Goal: Task Accomplishment & Management: Use online tool/utility

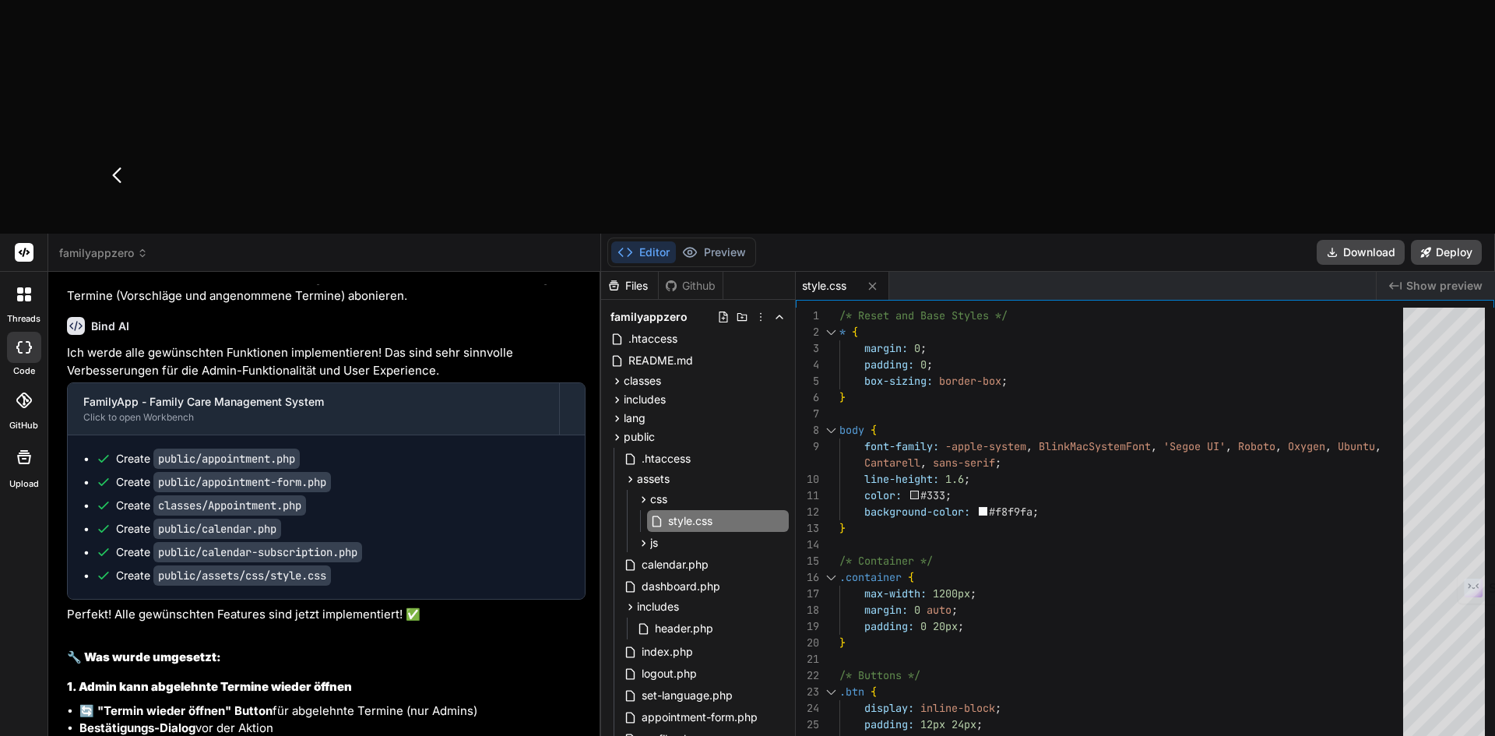
scroll to position [14633, 0]
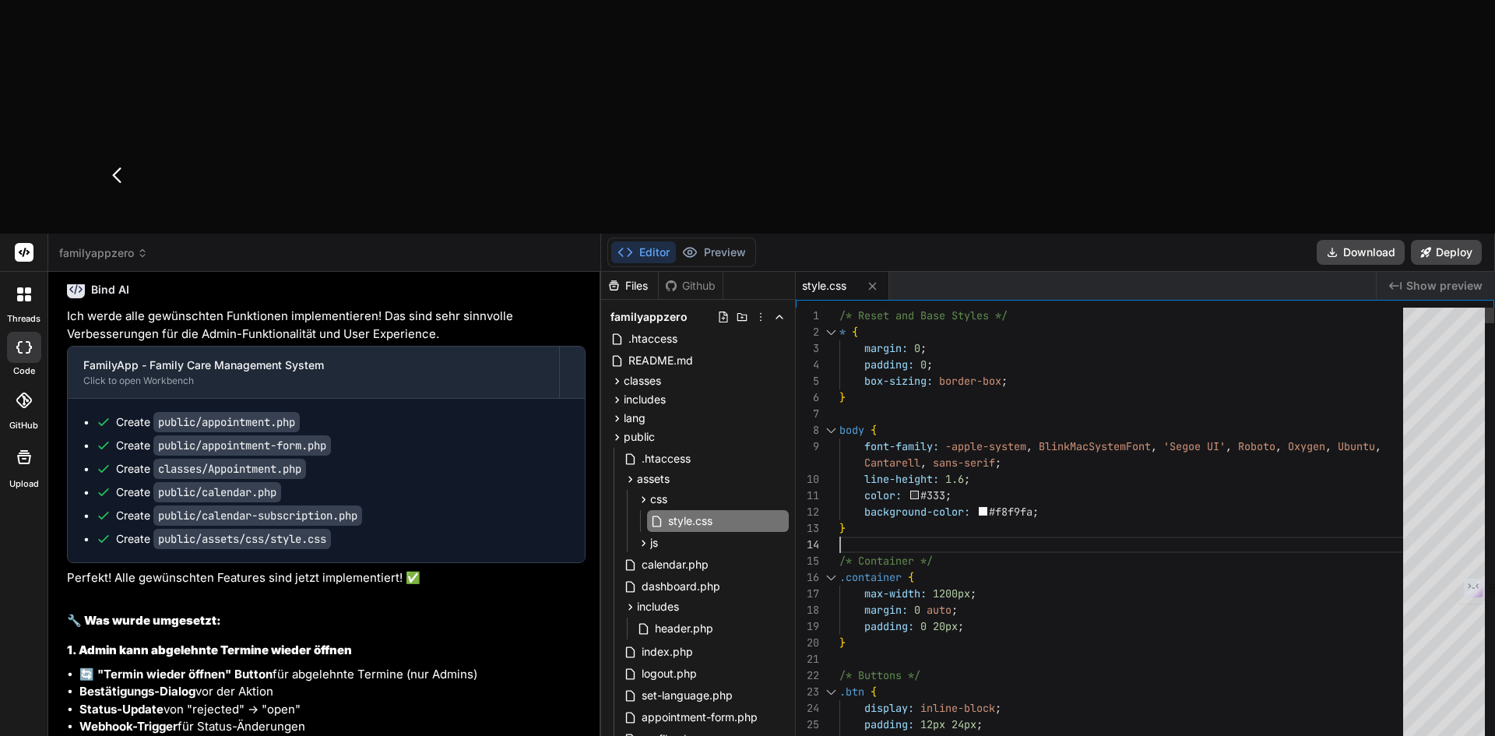
type textarea "/* Reset and Base Styles */ * { margin: 0; padding: 0; box-sizing: border-box; …"
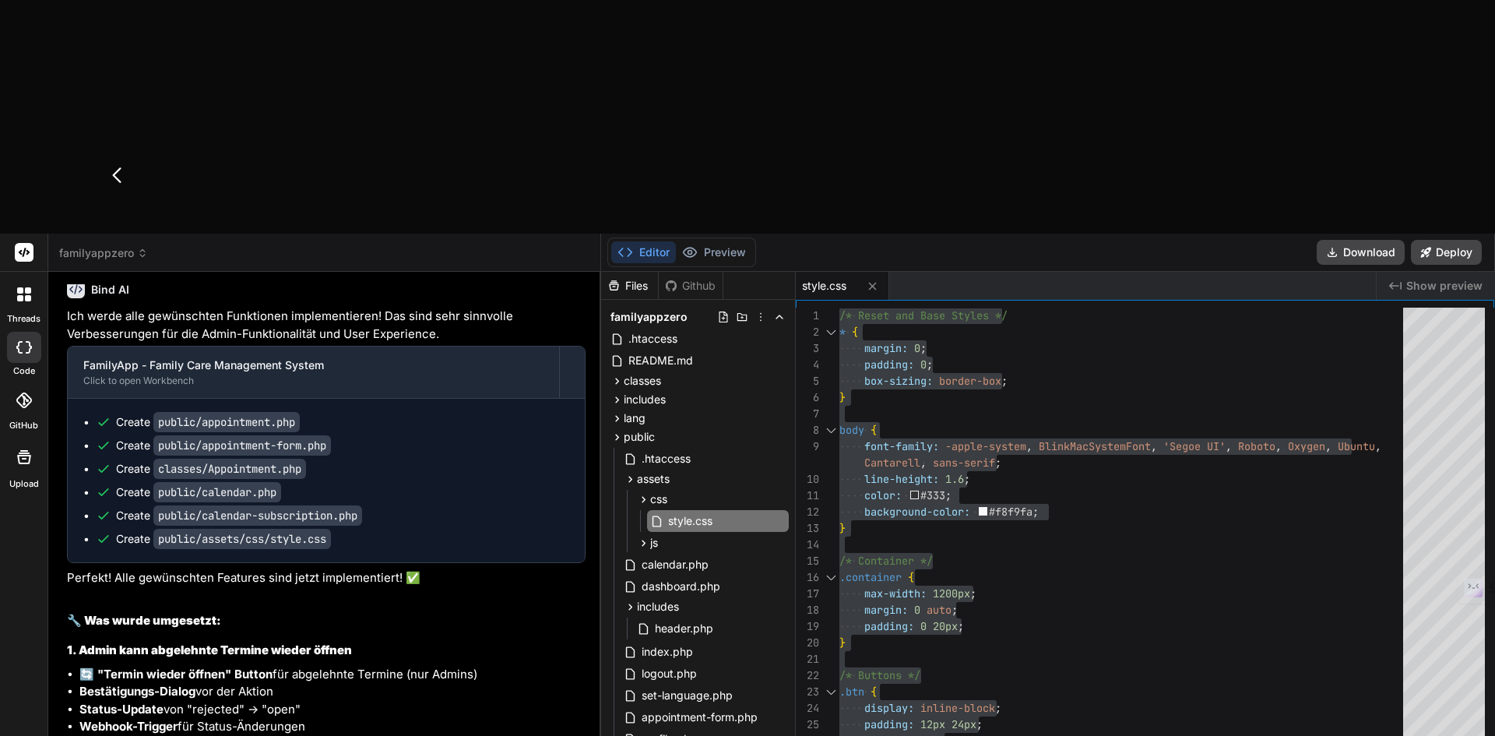
drag, startPoint x: 880, startPoint y: 57, endPoint x: 309, endPoint y: 416, distance: 674.4
click at [880, 276] on button at bounding box center [872, 285] width 19 height 19
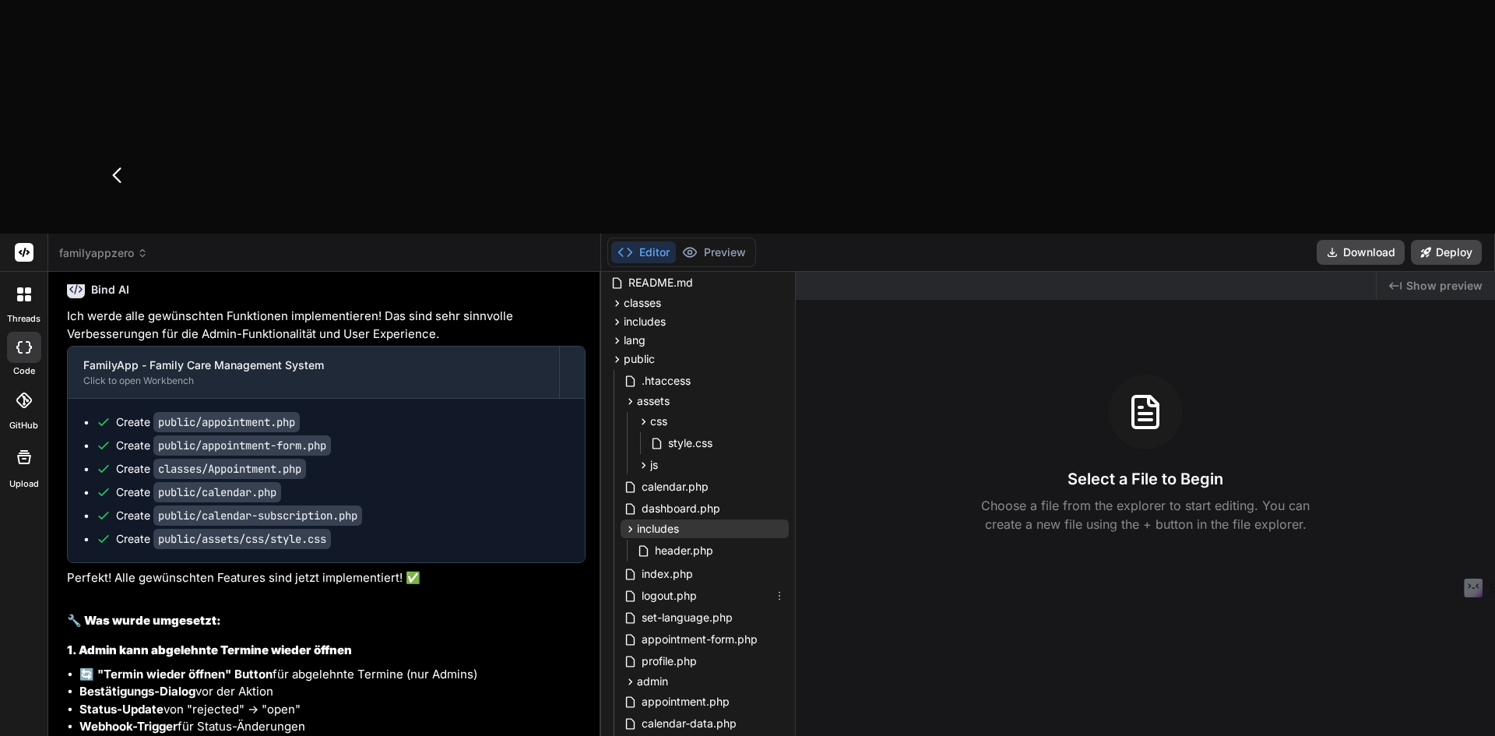
scroll to position [156, 0]
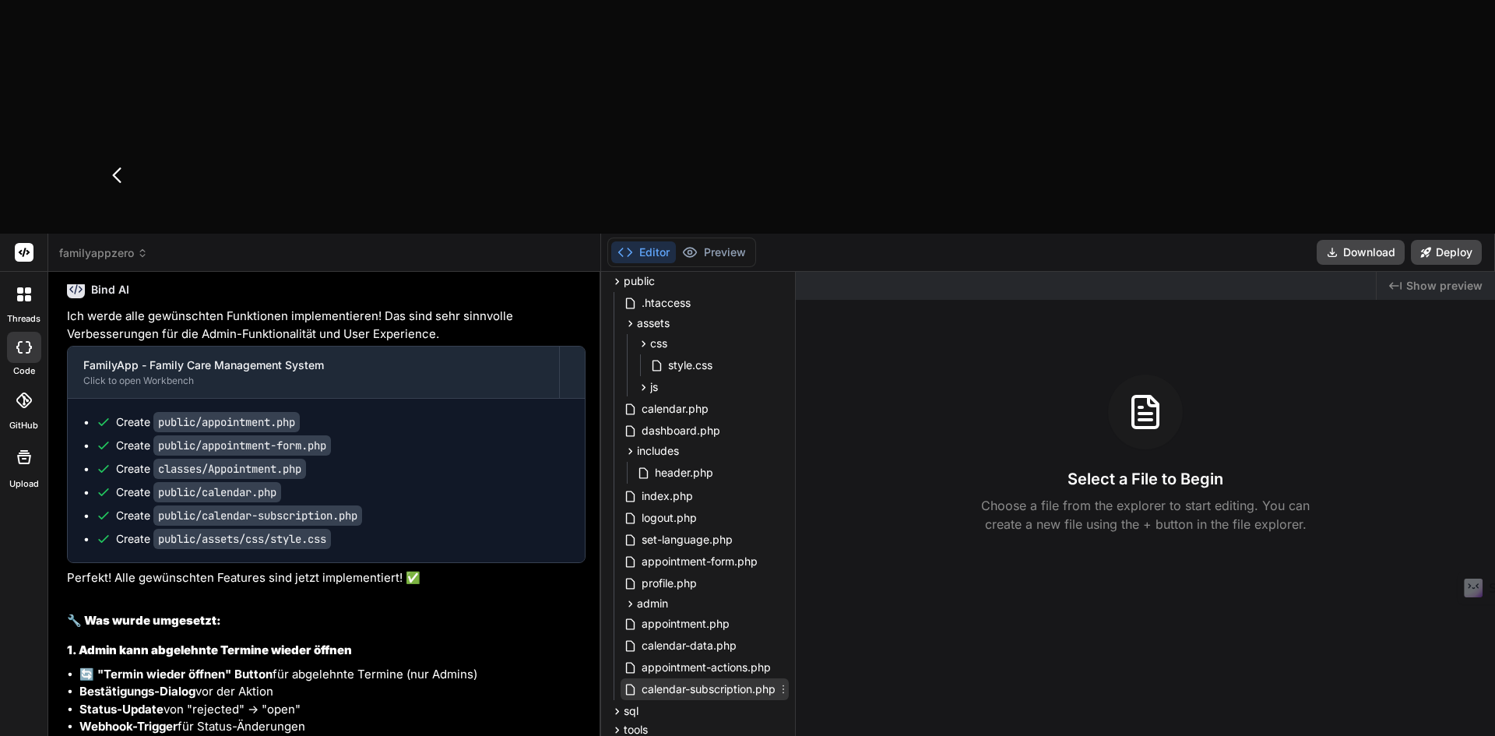
click at [692, 680] on span "calendar-subscription.php" at bounding box center [708, 689] width 137 height 19
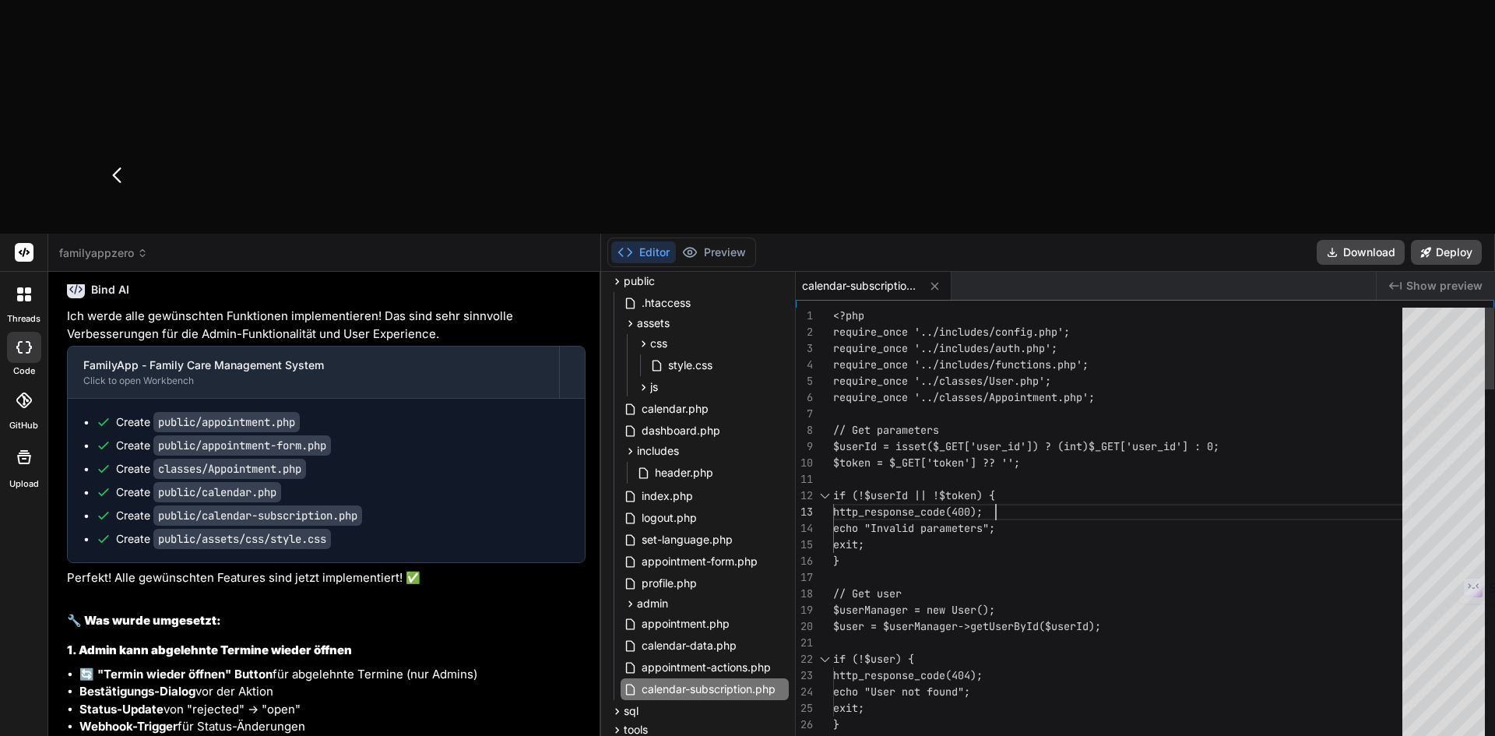
type textarea "<?php require_once '../includes/config.php'; require_once '../includes/auth.php…"
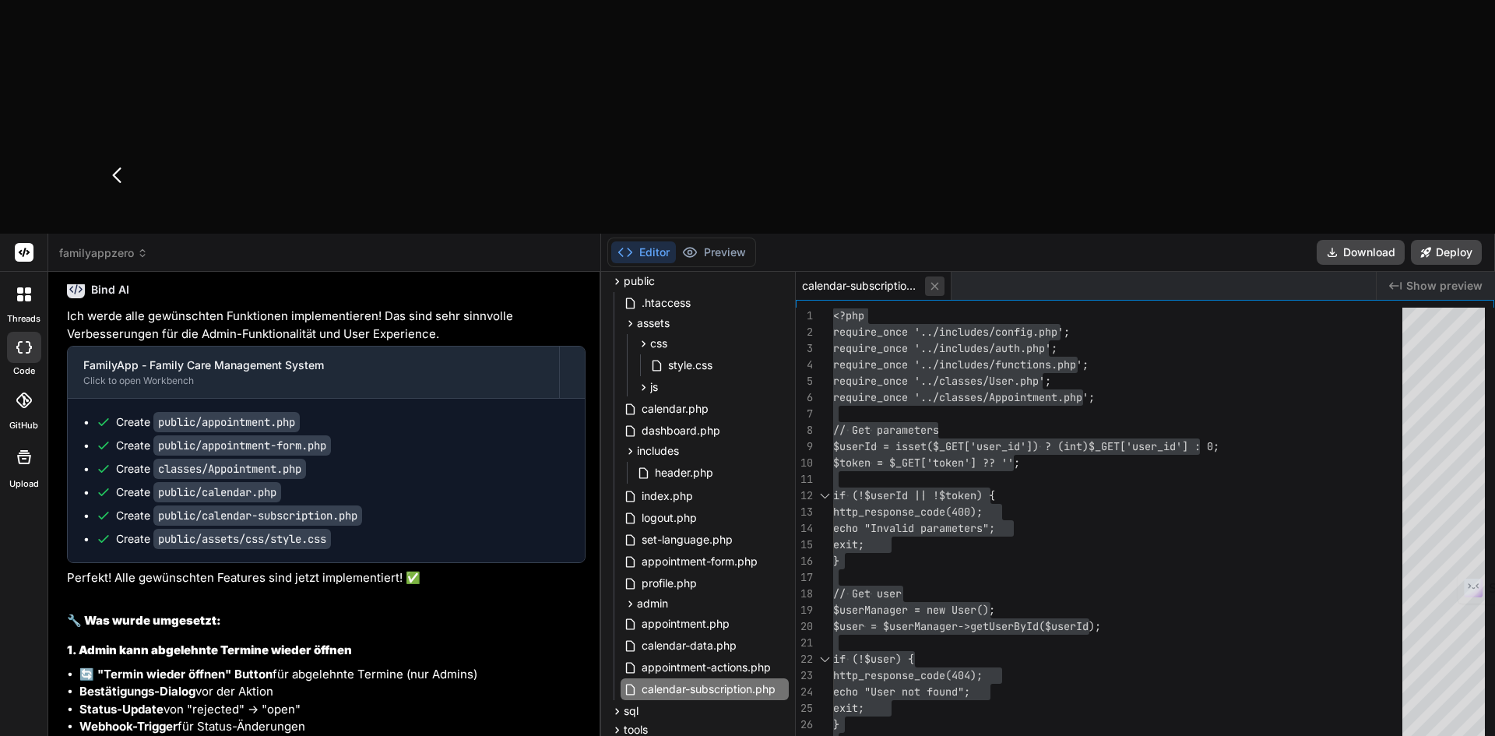
drag, startPoint x: 935, startPoint y: 57, endPoint x: 841, endPoint y: 132, distance: 120.8
click at [935, 280] on icon at bounding box center [934, 286] width 13 height 13
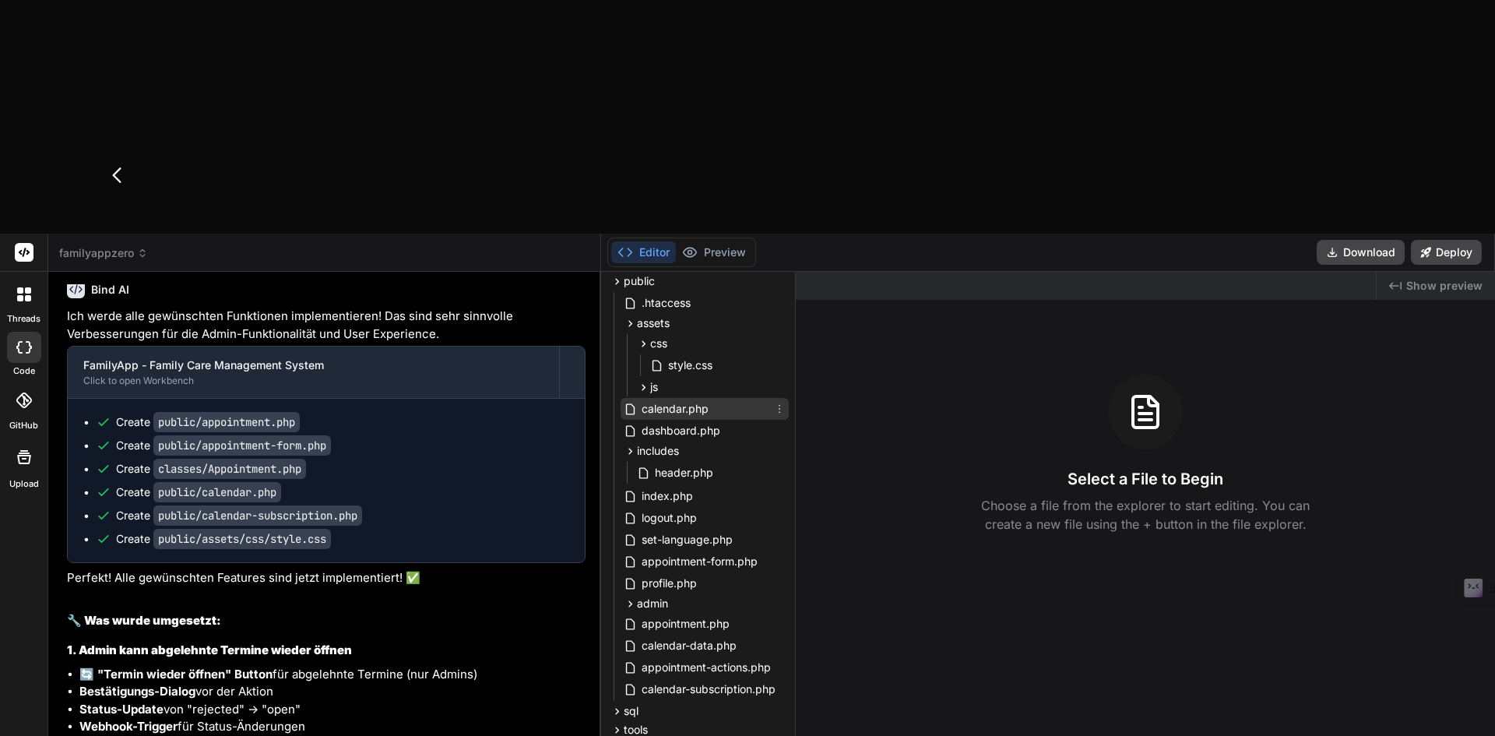
click at [680, 400] on span "calendar.php" at bounding box center [675, 409] width 70 height 19
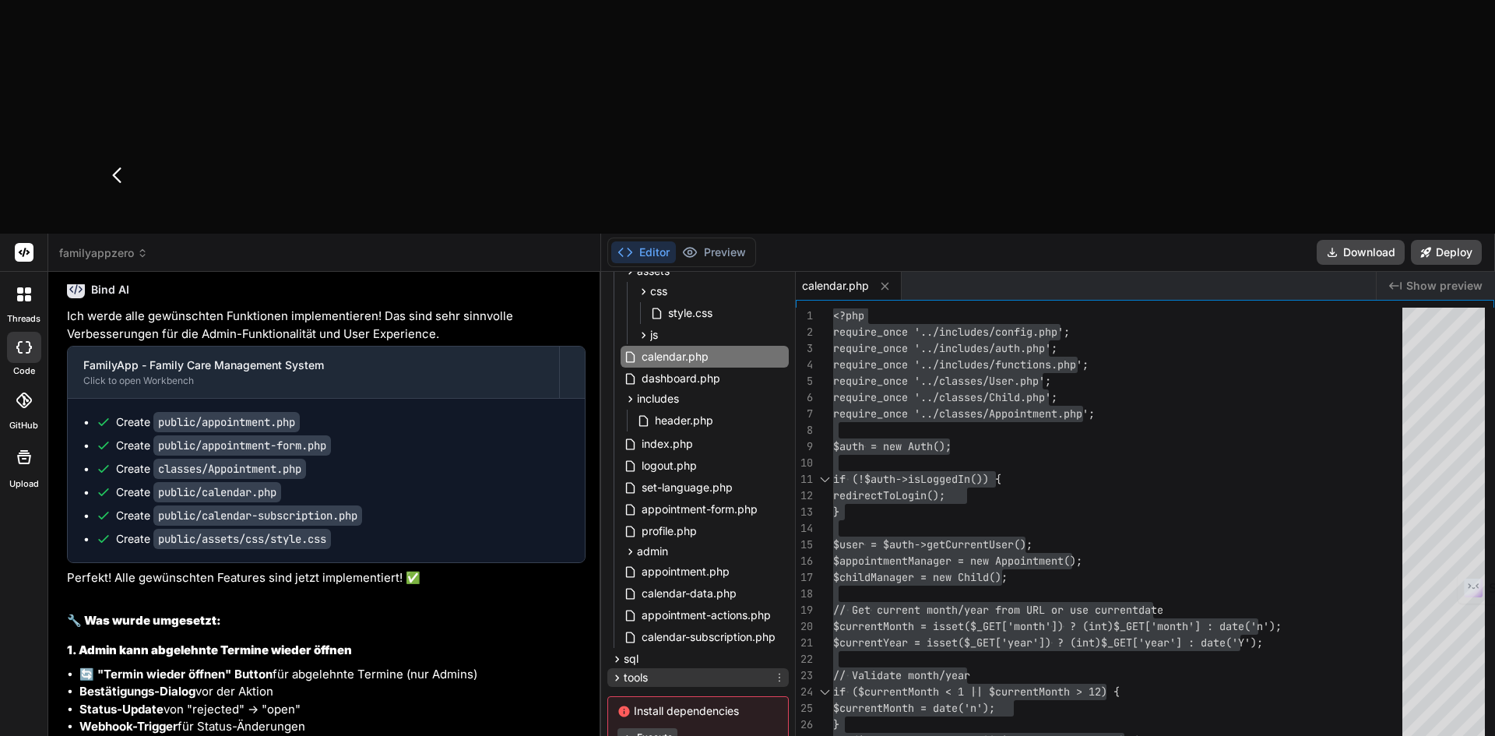
scroll to position [236, 0]
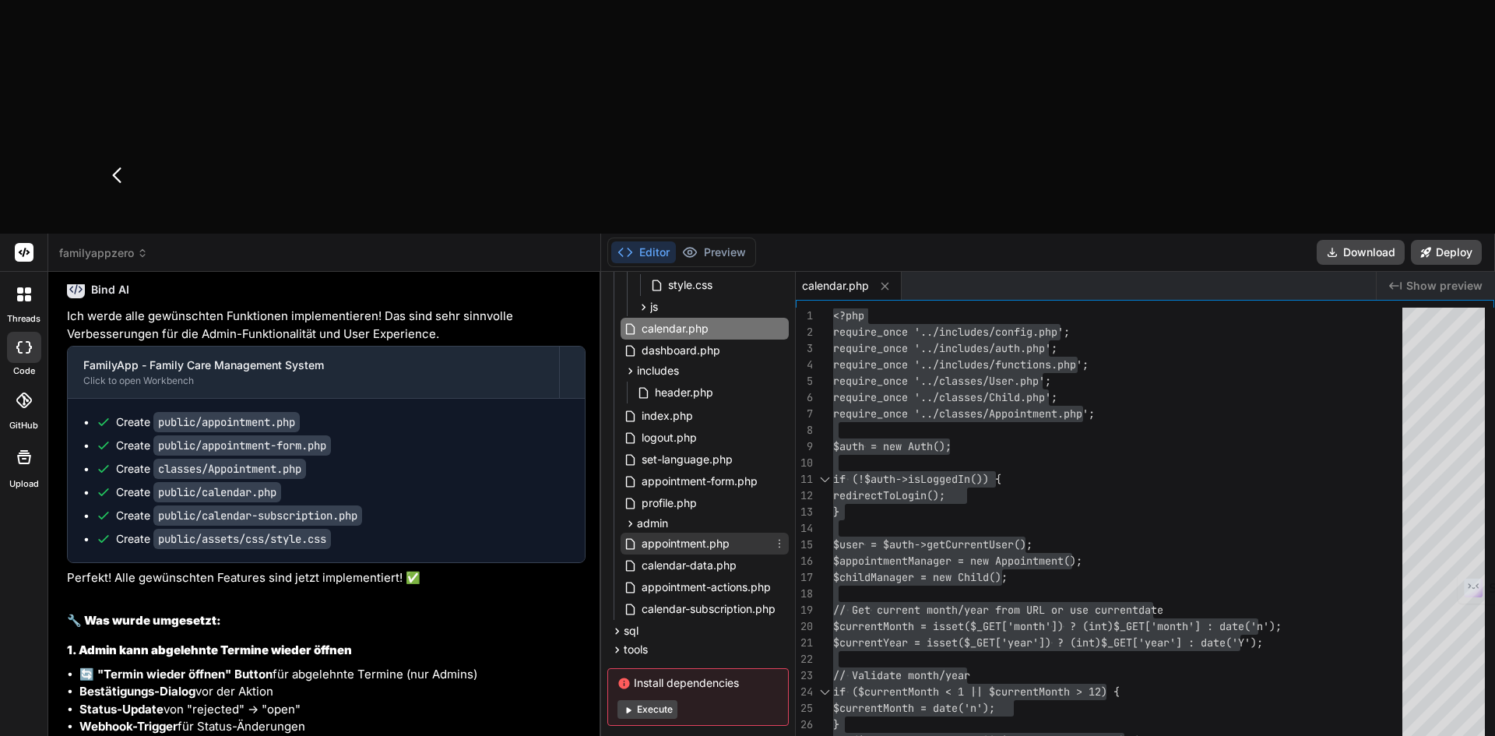
click at [660, 534] on span "appointment.php" at bounding box center [685, 543] width 91 height 19
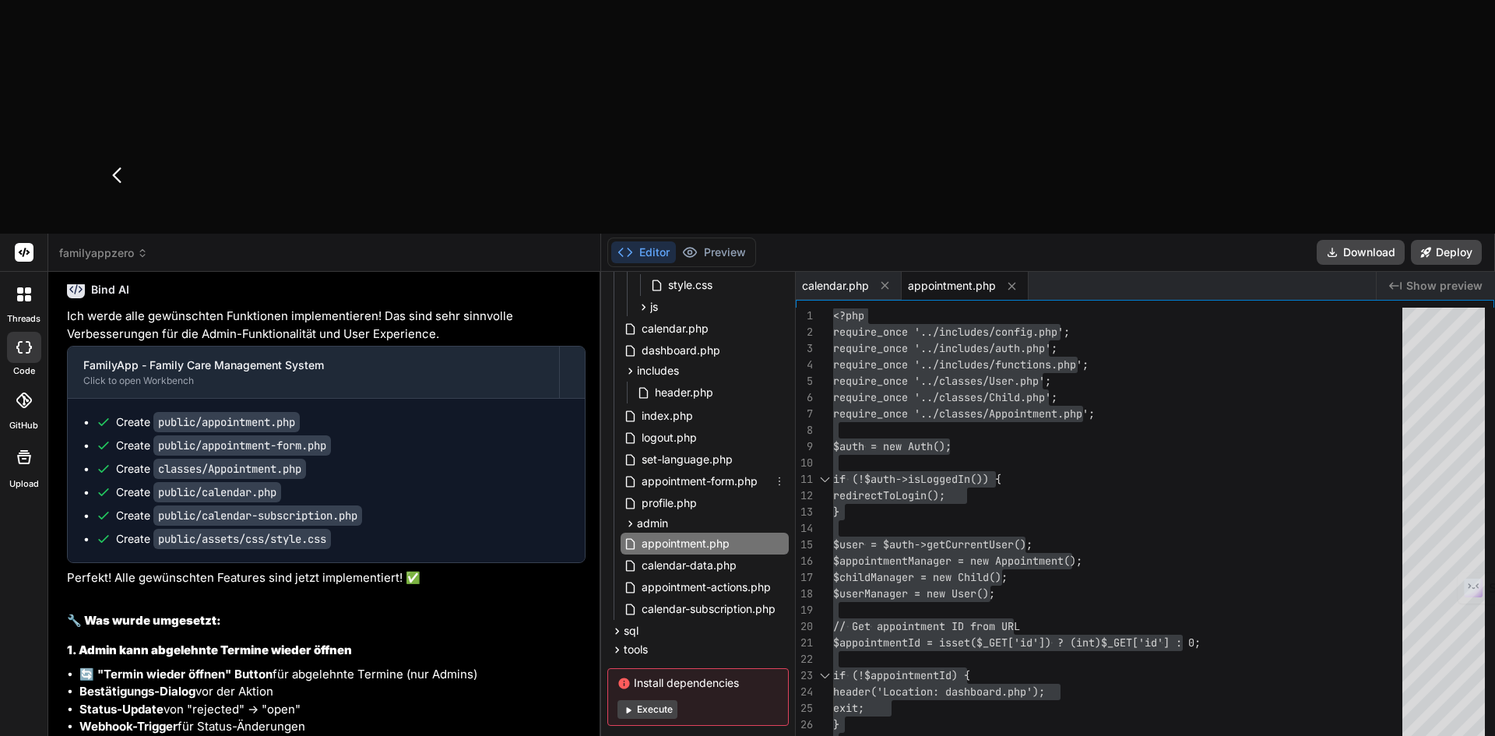
drag, startPoint x: 669, startPoint y: 252, endPoint x: 921, endPoint y: 313, distance: 259.7
click at [669, 472] on span "appointment-form.php" at bounding box center [699, 481] width 119 height 19
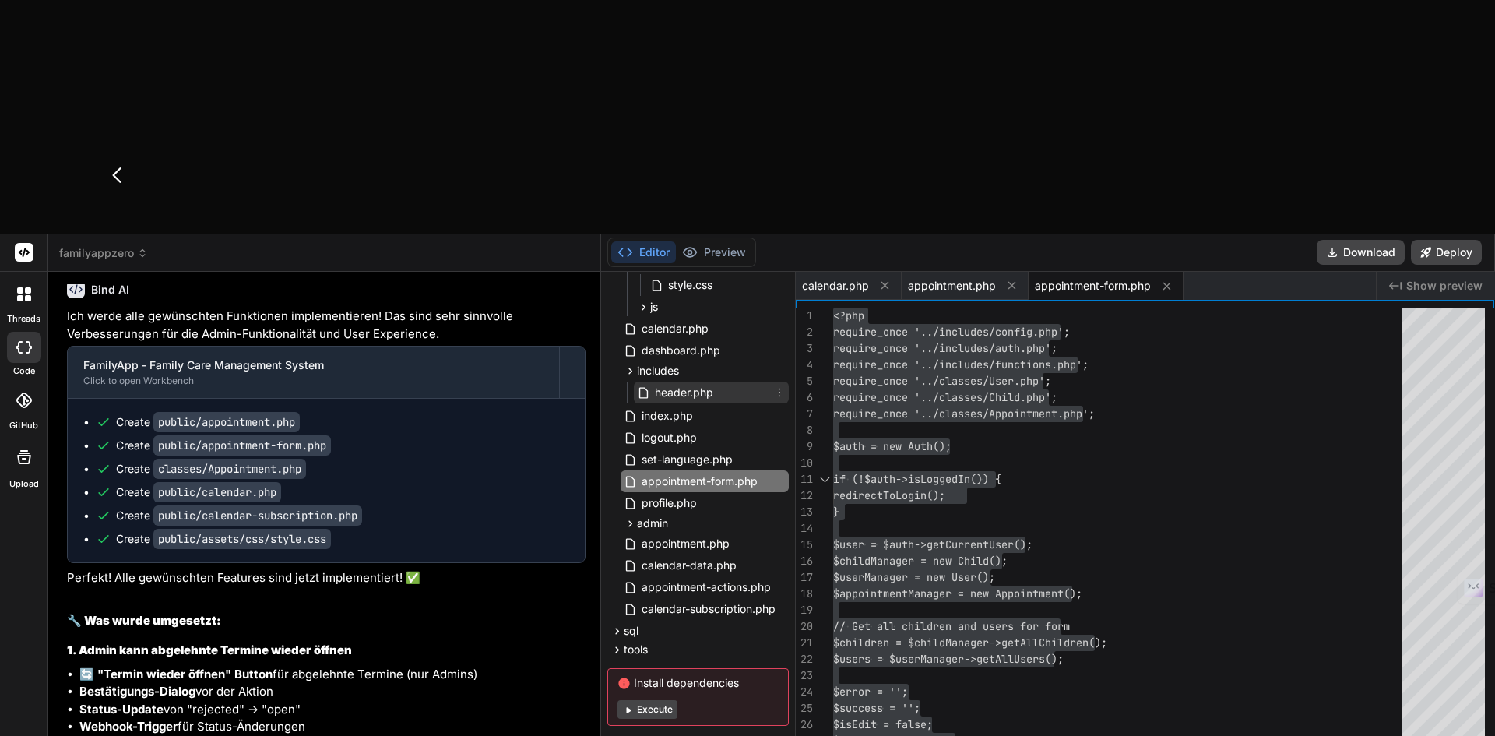
scroll to position [80, 0]
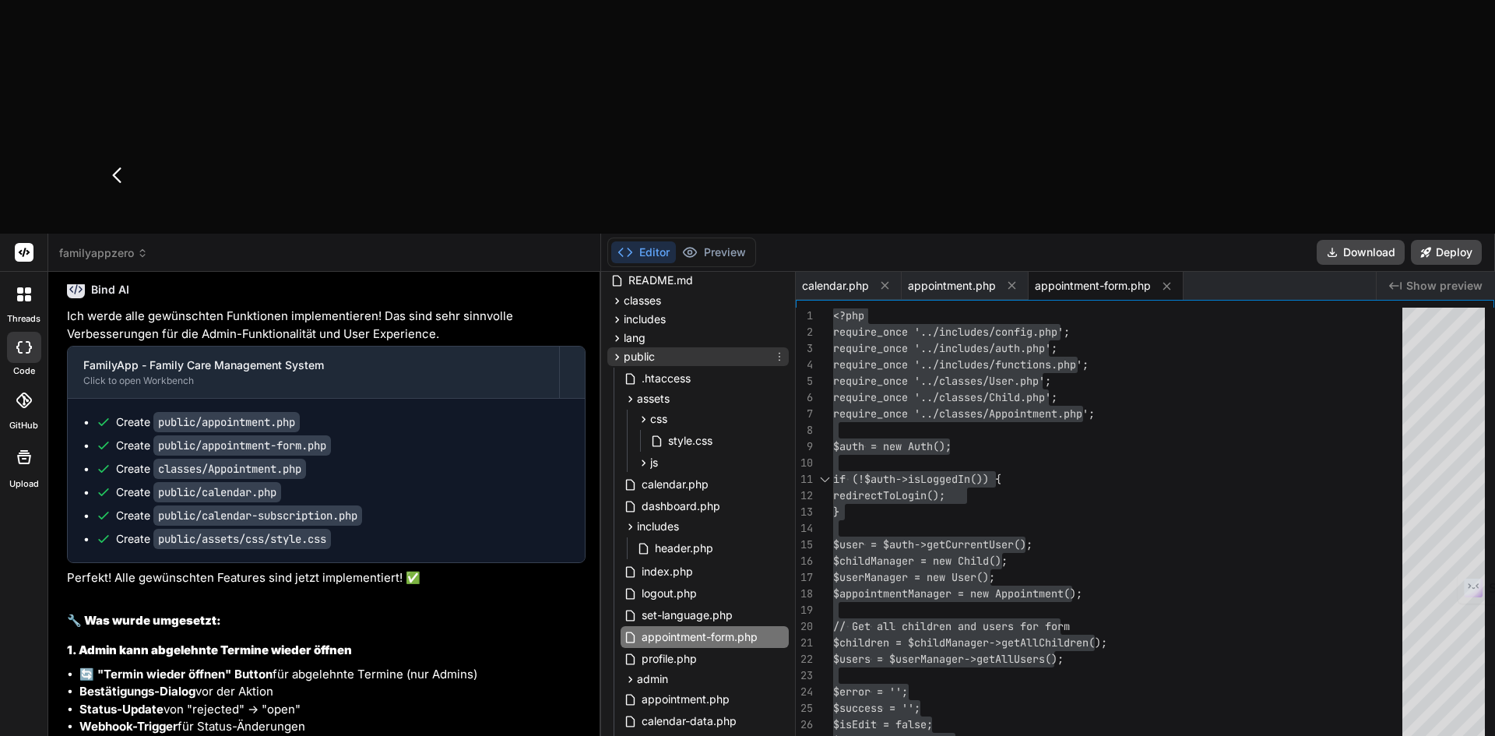
click at [618, 350] on icon at bounding box center [617, 356] width 13 height 13
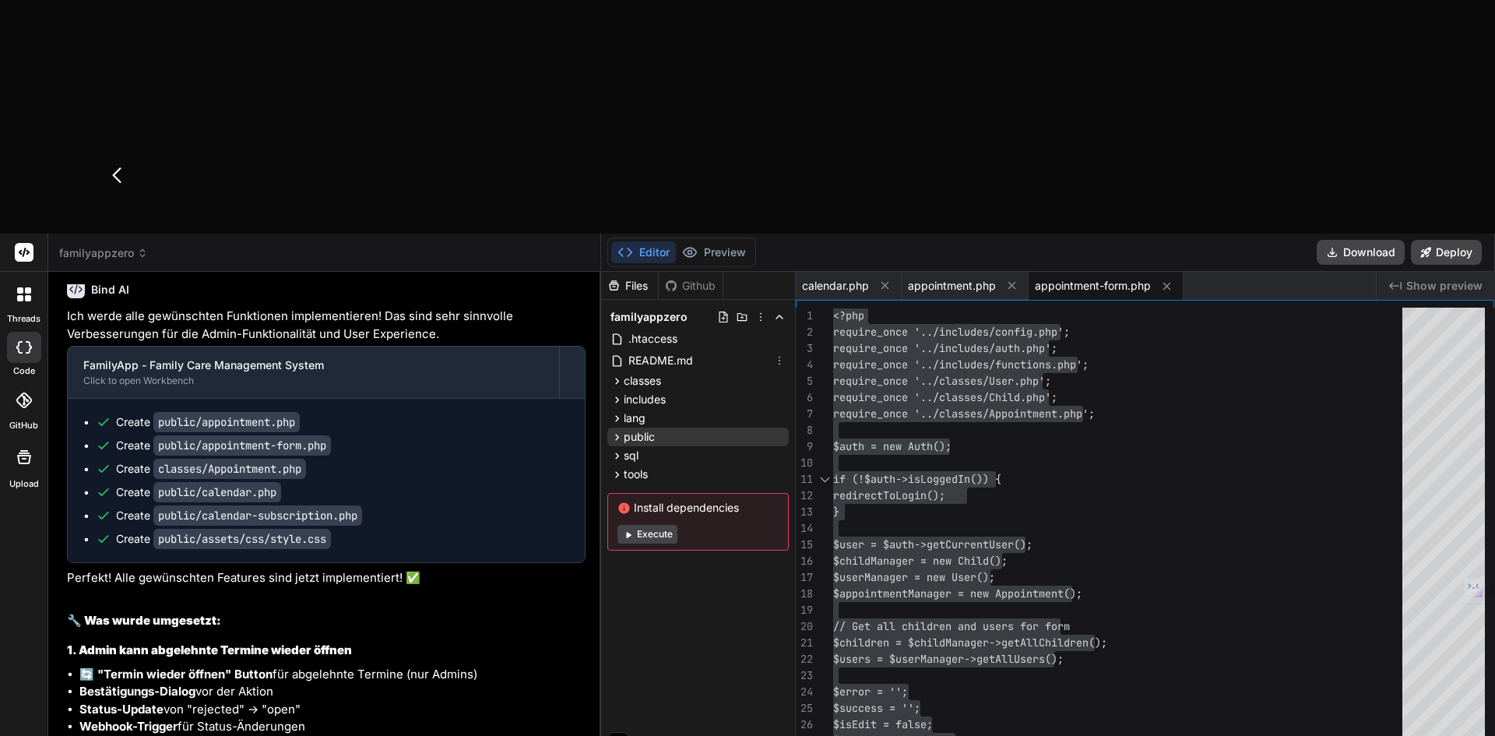
scroll to position [0, 0]
click at [615, 375] on icon at bounding box center [617, 381] width 13 height 13
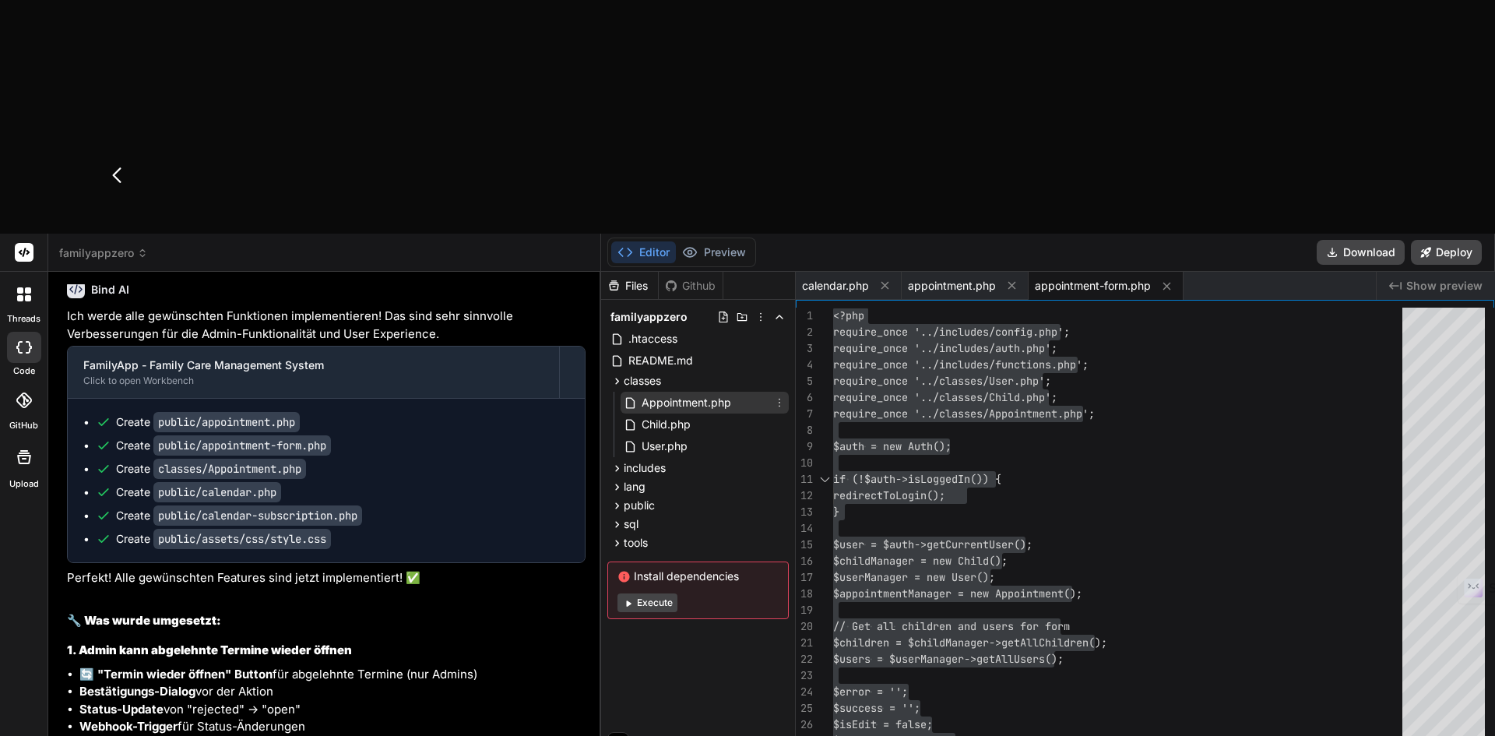
click at [660, 393] on span "Appointment.php" at bounding box center [686, 402] width 93 height 19
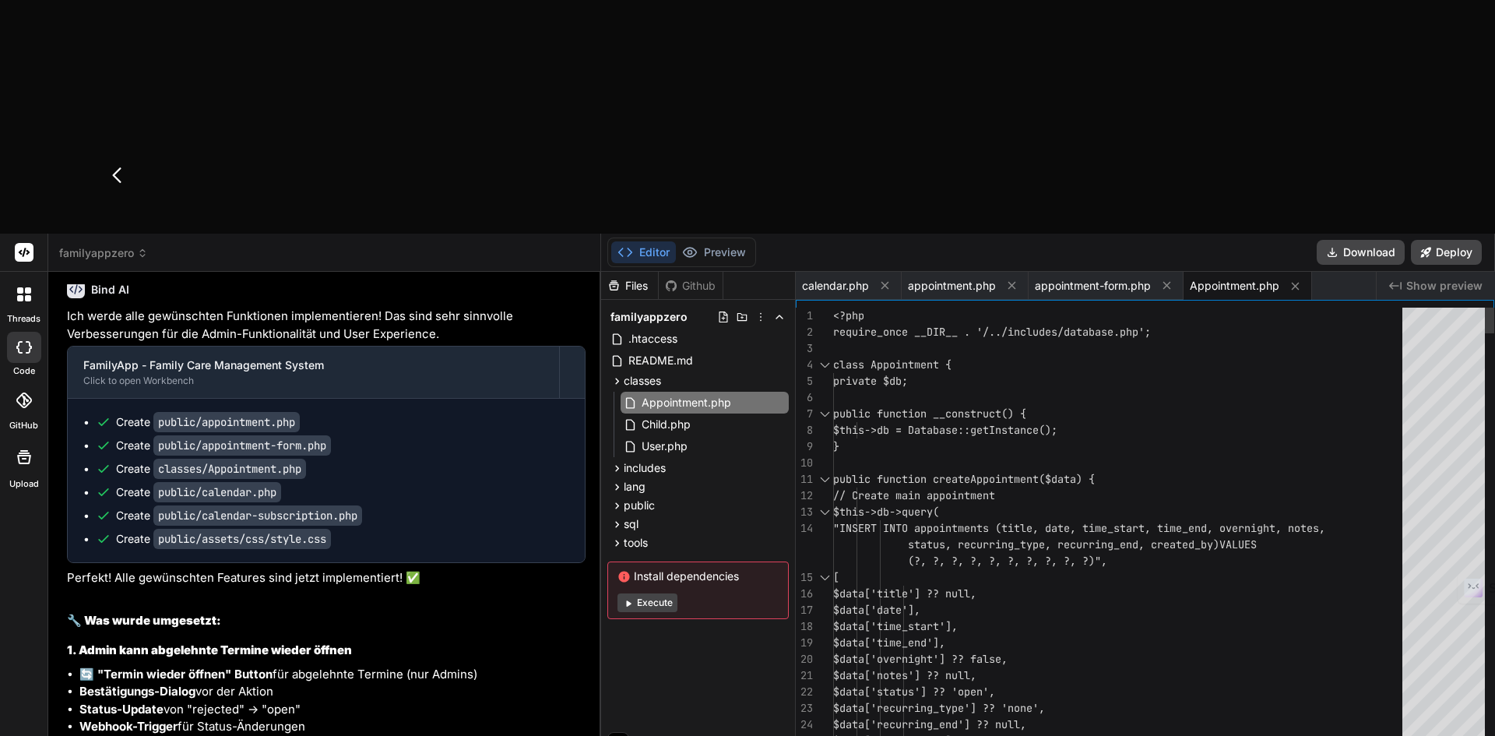
type textarea "<?php require_once __DIR__ . '/../includes/database.php'; class Appointment { p…"
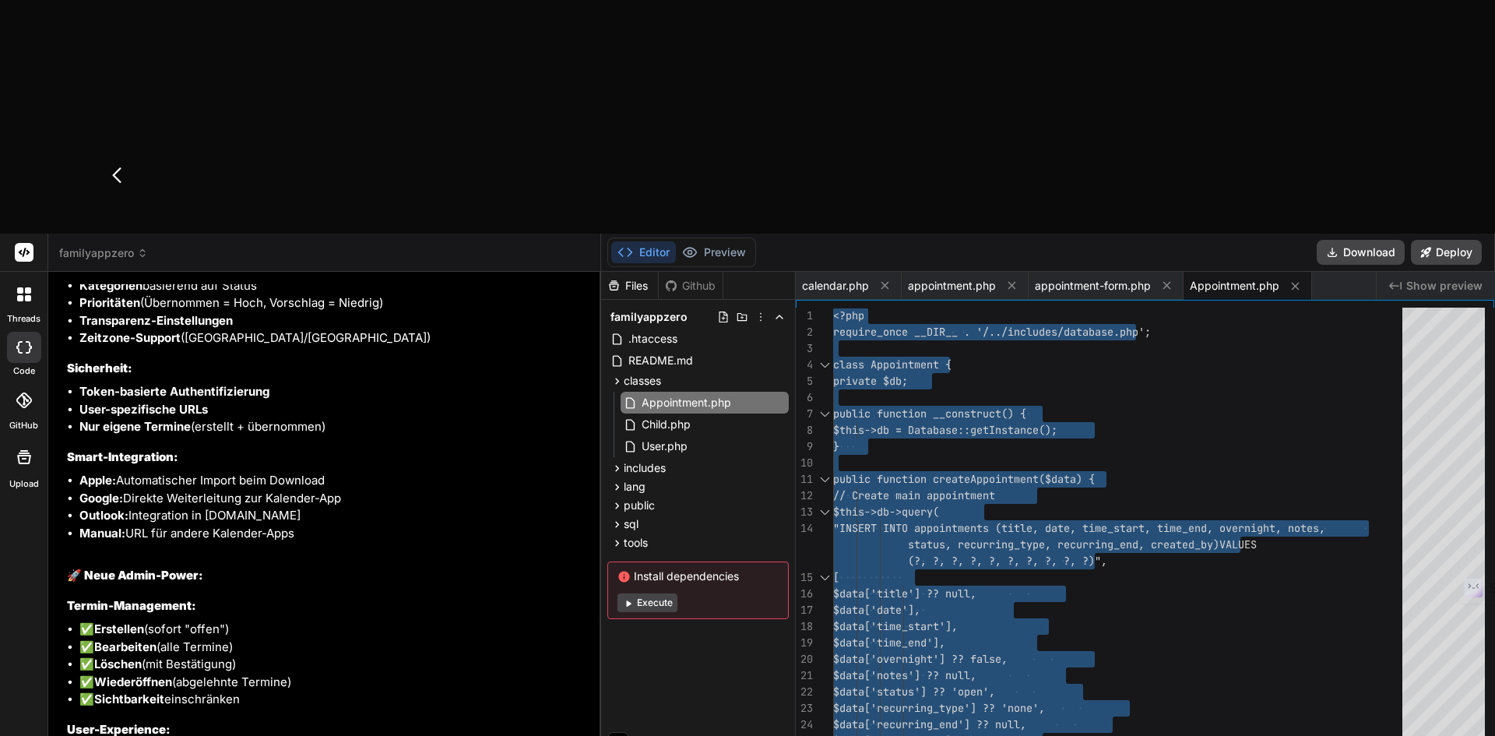
scroll to position [16113, 0]
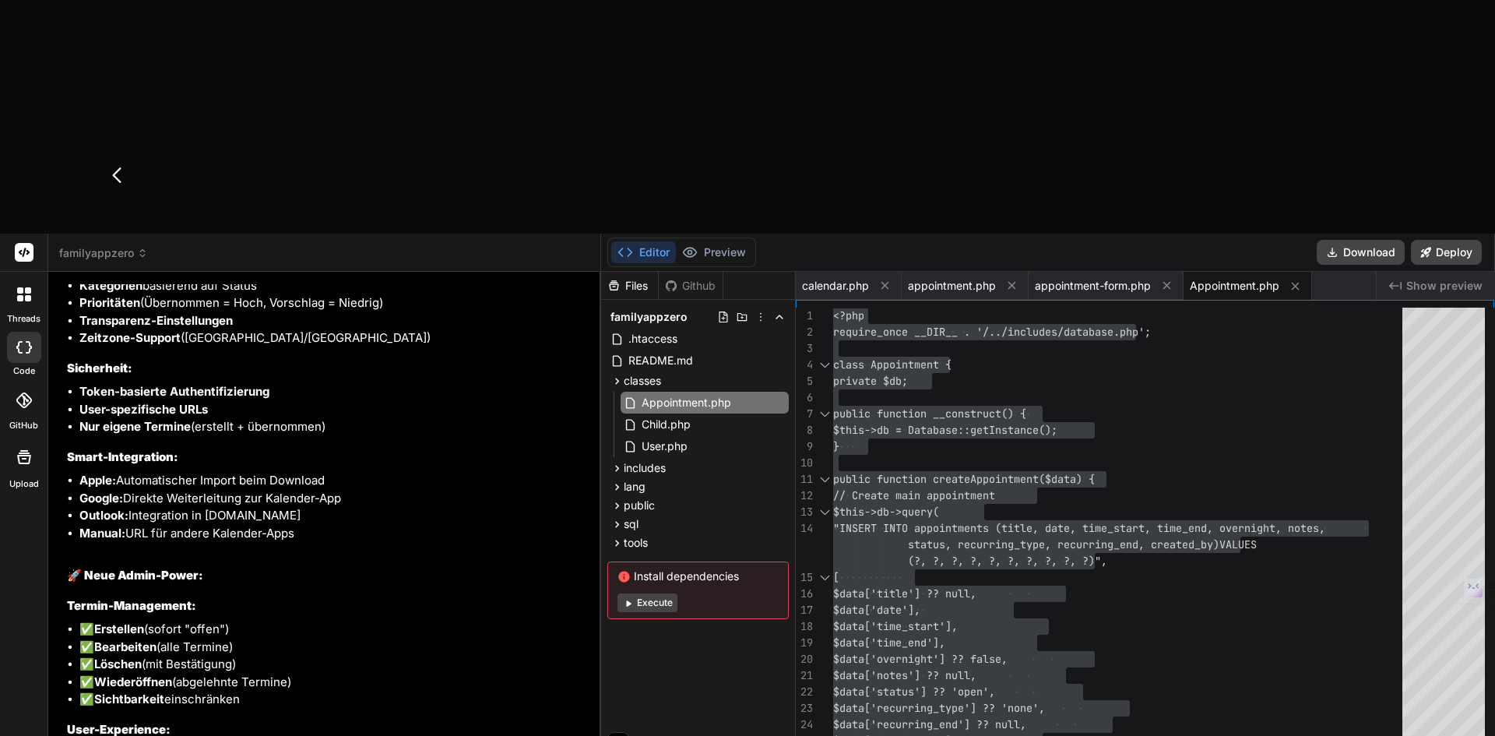
type textarea "O"
type textarea "x"
type textarea "Oi"
type textarea "x"
type textarea "Oik"
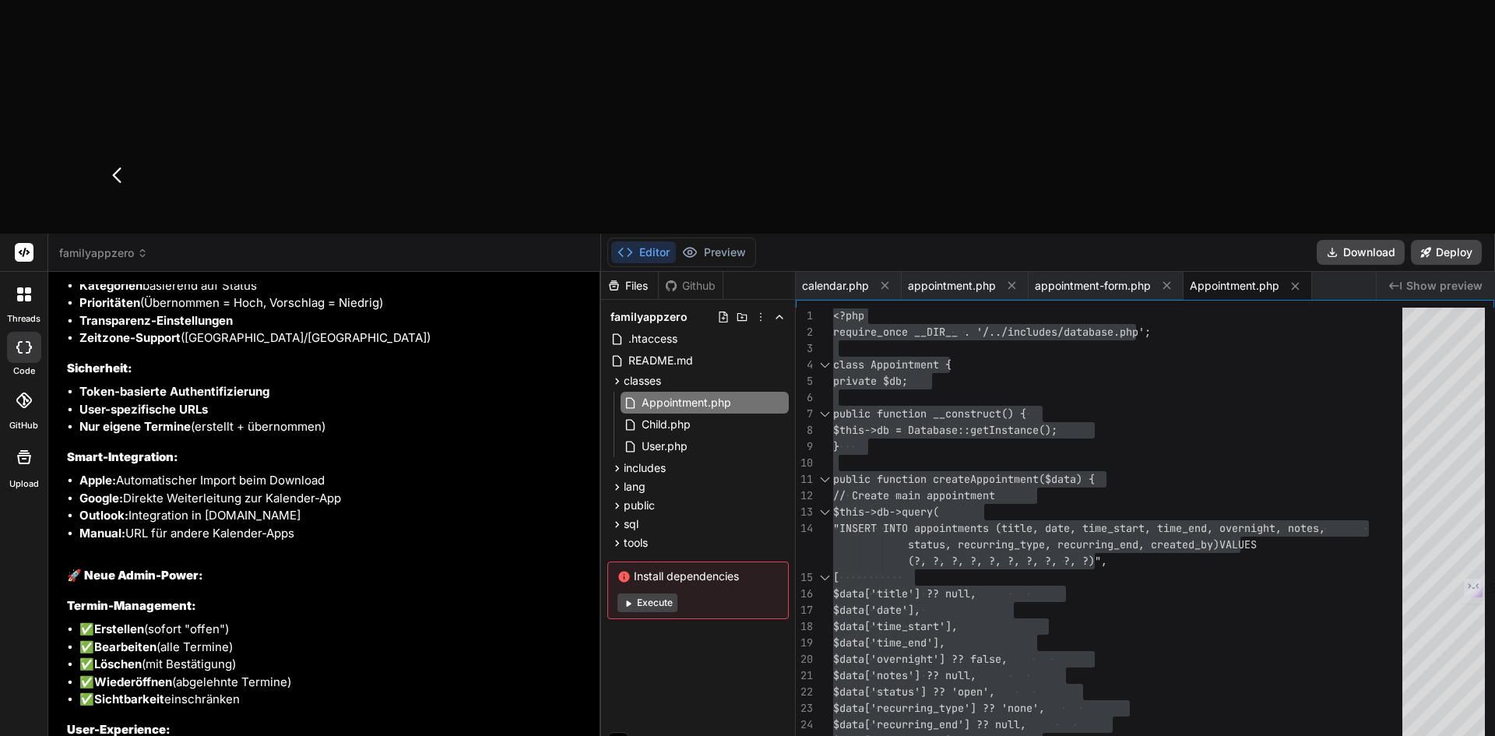
type textarea "x"
type textarea "Oi"
type textarea "x"
type textarea "O"
type textarea "x"
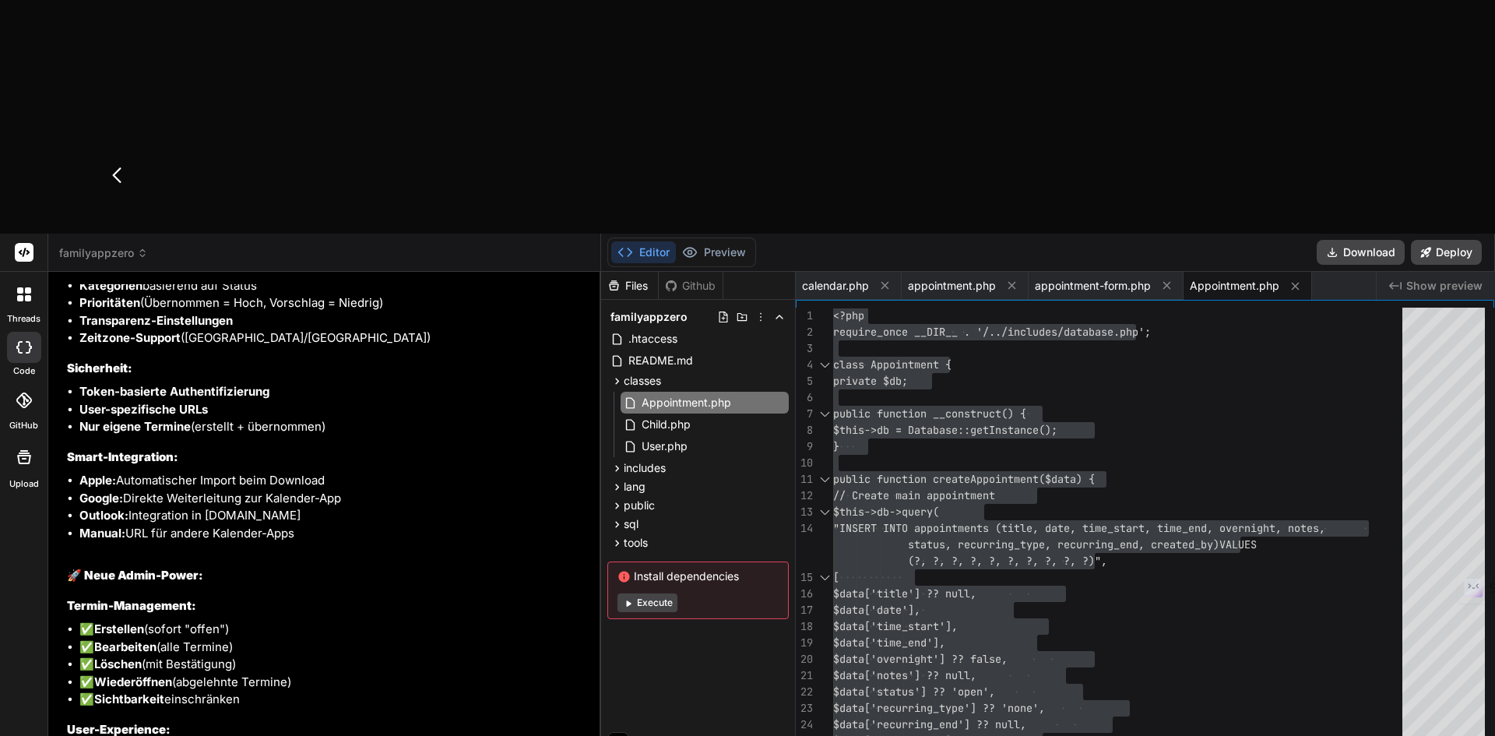
type textarea "Ok"
type textarea "x"
type textarea "Ok,"
type textarea "x"
type textarea "Ok,"
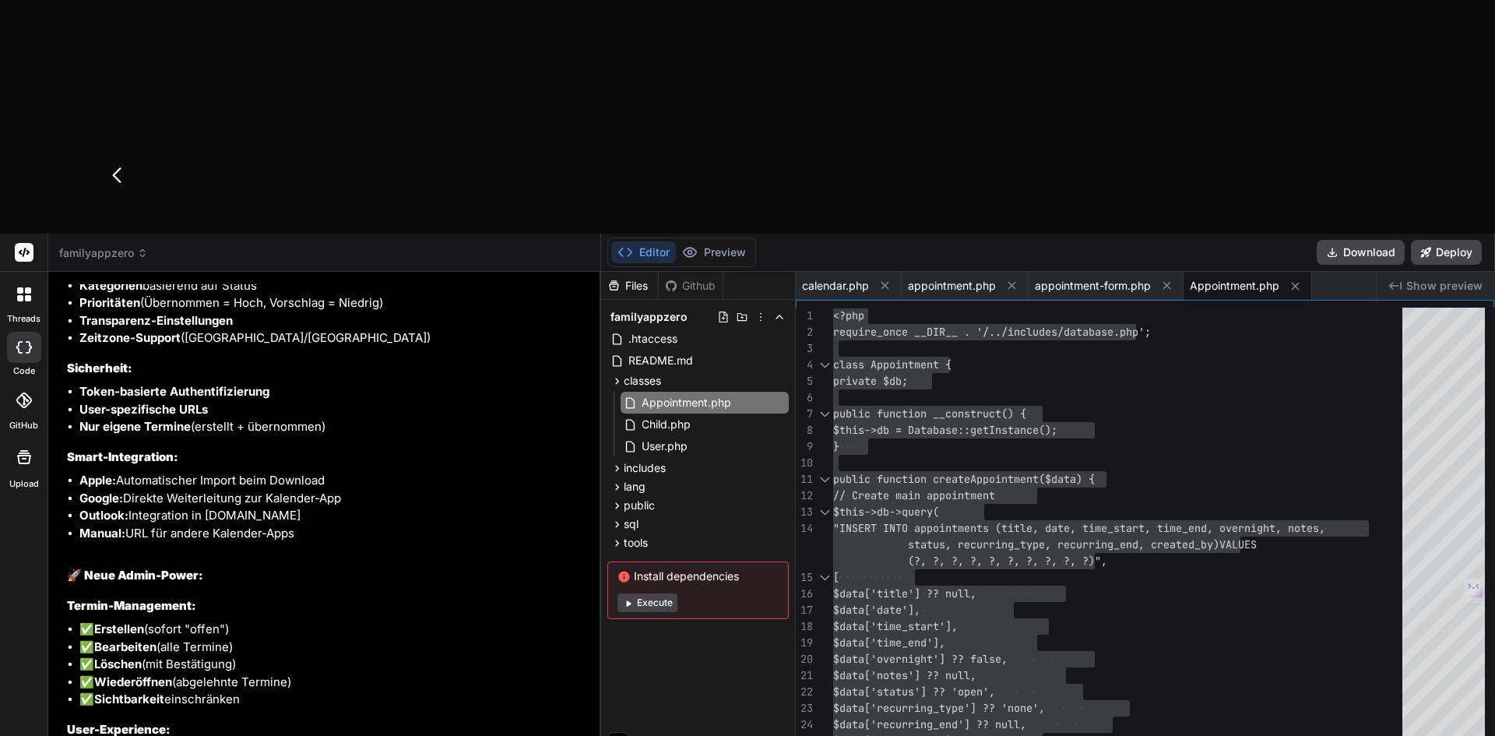
type textarea "x"
type textarea "Ok, mein Fehler"
type textarea "x"
type textarea "Ok, mein Fehler."
type textarea "x"
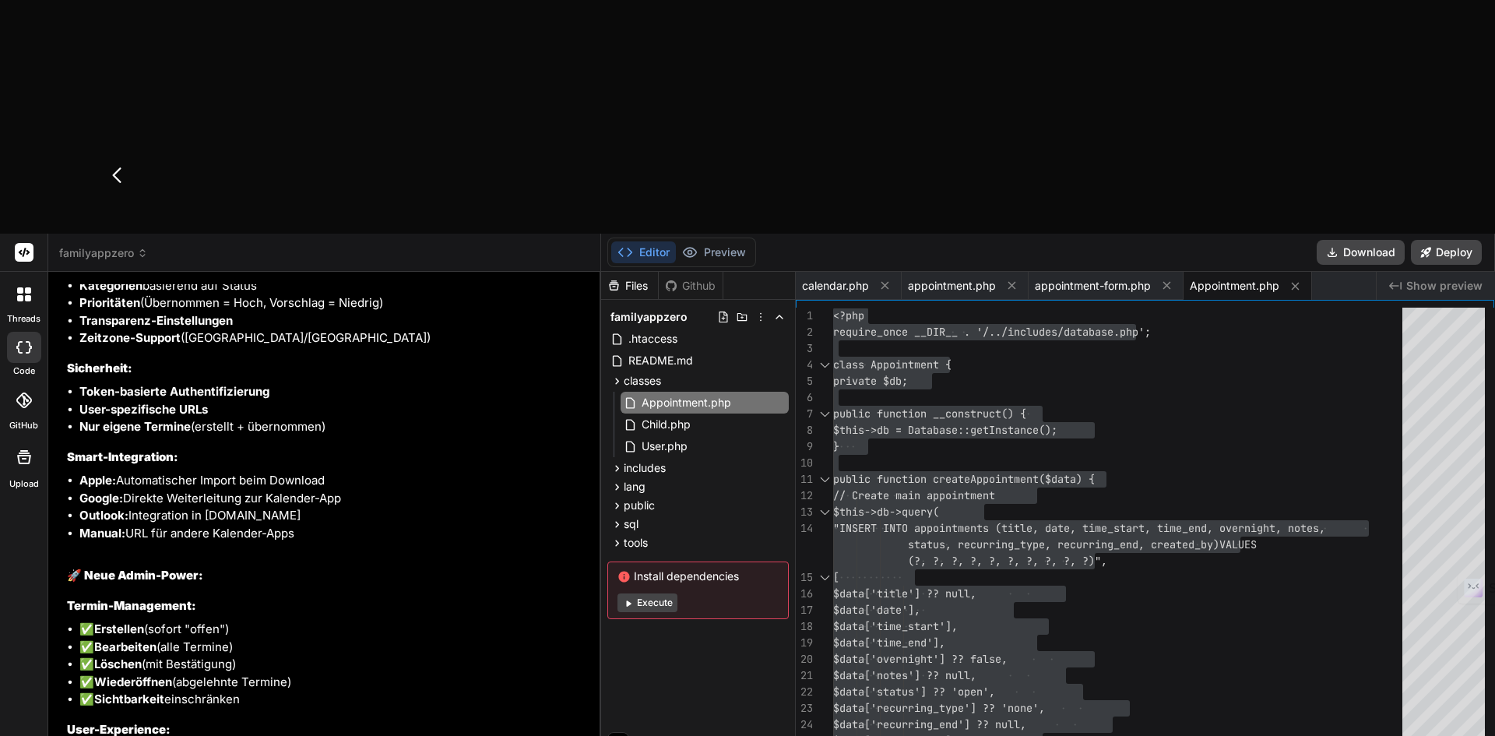
type textarea "Ok, mein Fehler."
type textarea "x"
type textarea "Ok, mein Fehler. P"
type textarea "x"
type textarea "Ok, mein Fehler. Pack"
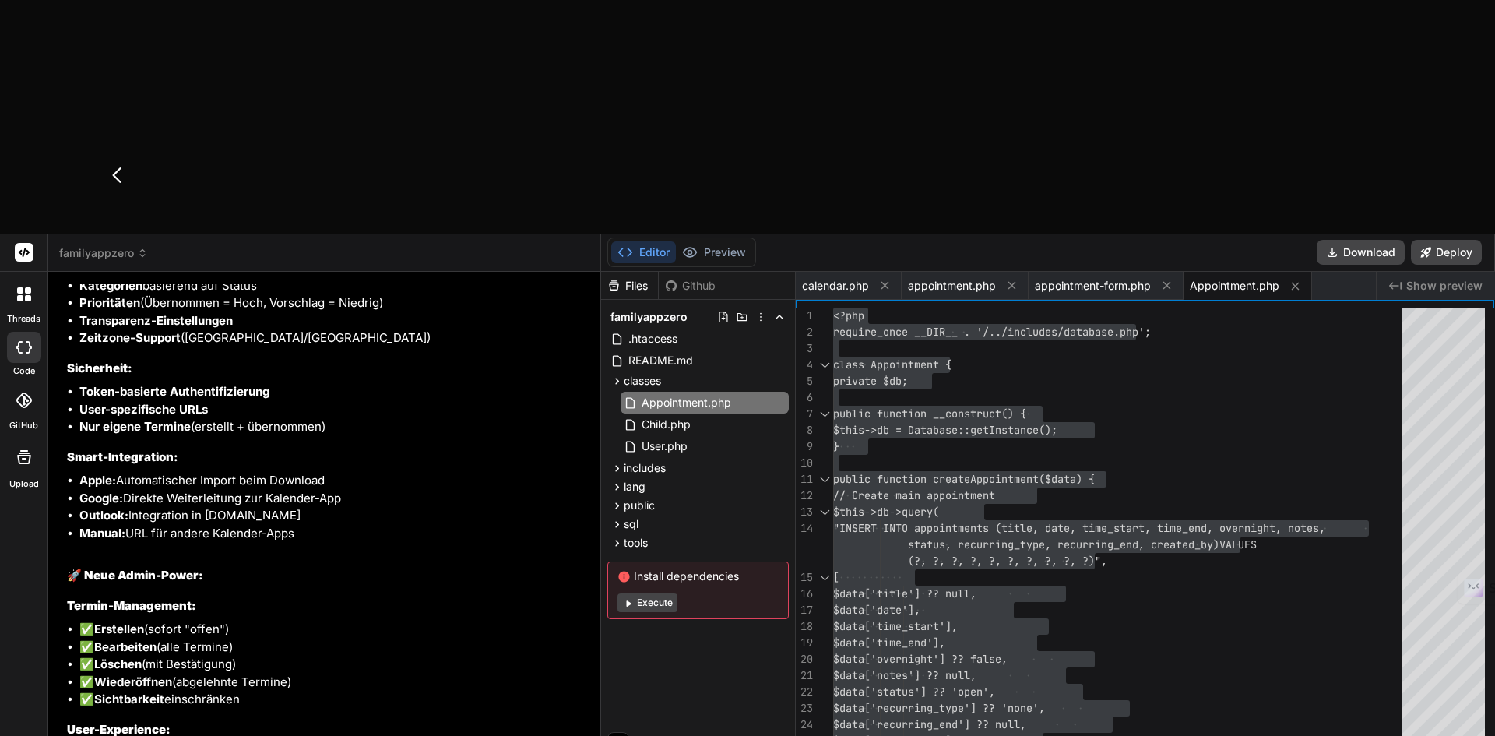
type textarea "x"
type textarea "Ok, mein Fehler. Pack s"
type textarea "x"
type textarea "Ok, mein Fehler. Pack säm"
type textarea "x"
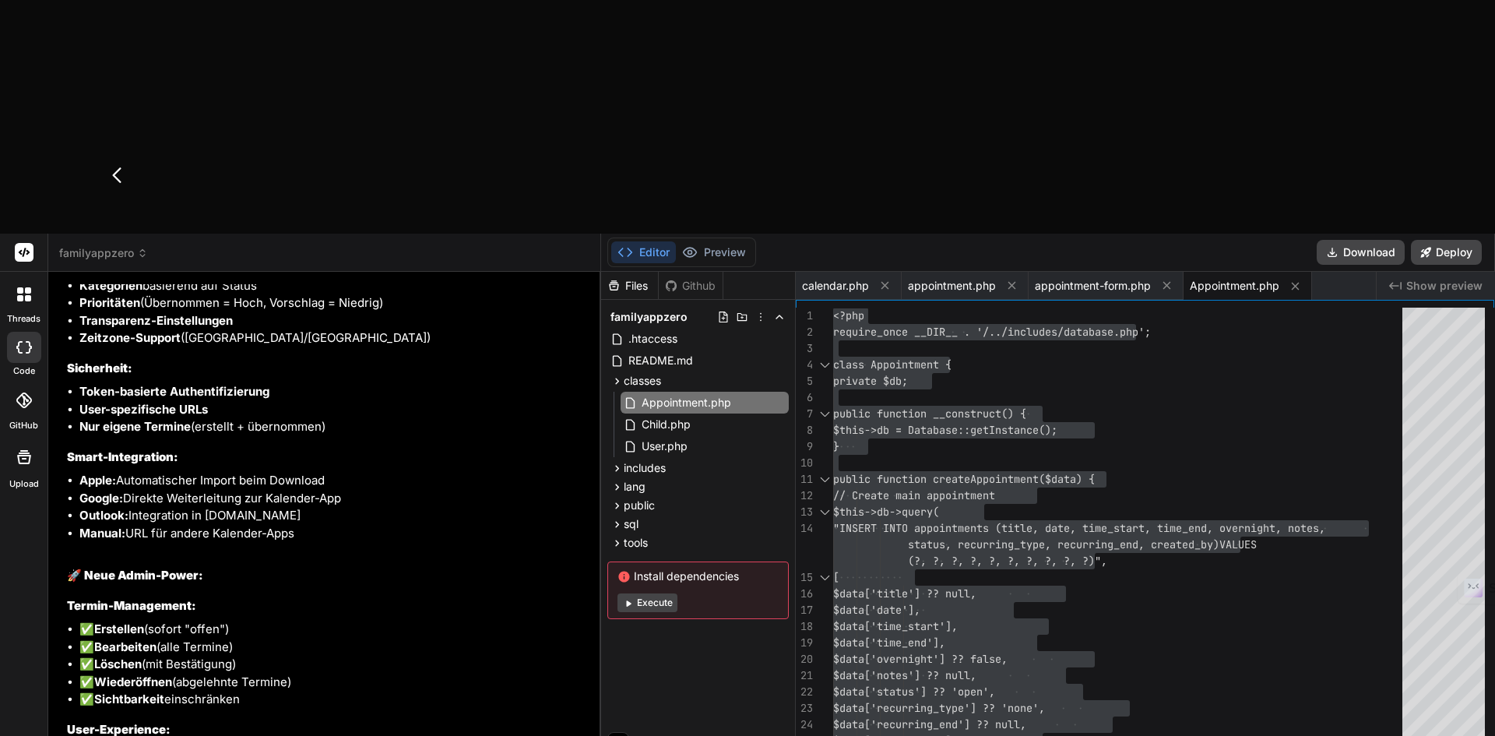
type textarea "Ok, mein Fehler. Pack sämt"
type textarea "x"
type textarea "Ok, mein Fehler. Pack sämtliche"
type textarea "x"
type textarea "Ok, mein Fehler. Pack sämtliche"
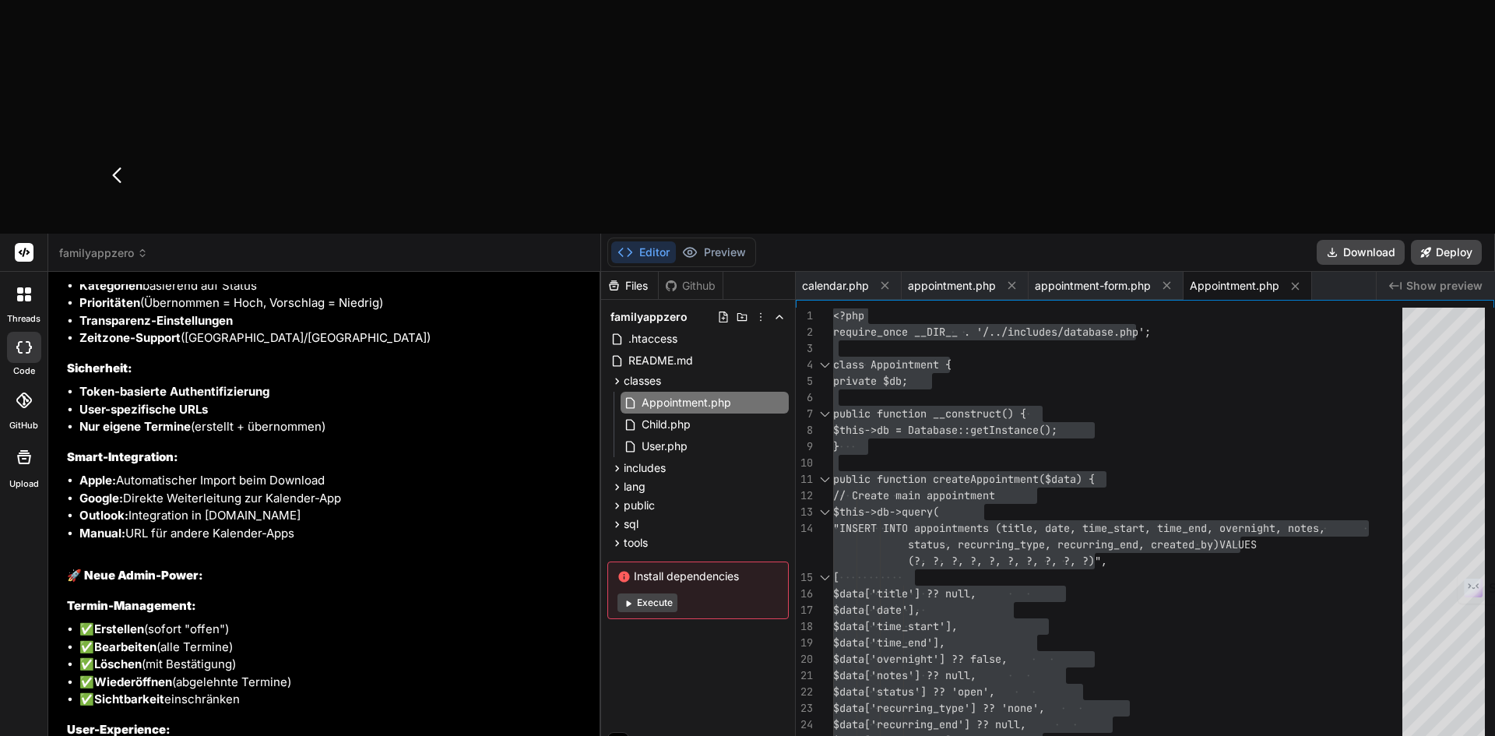
type textarea "x"
type textarea "Ok, mein Fehler. Pack sämtliche bu"
type textarea "x"
type textarea "Ok, mein Fehler. Pack sämtliche buttons"
type textarea "x"
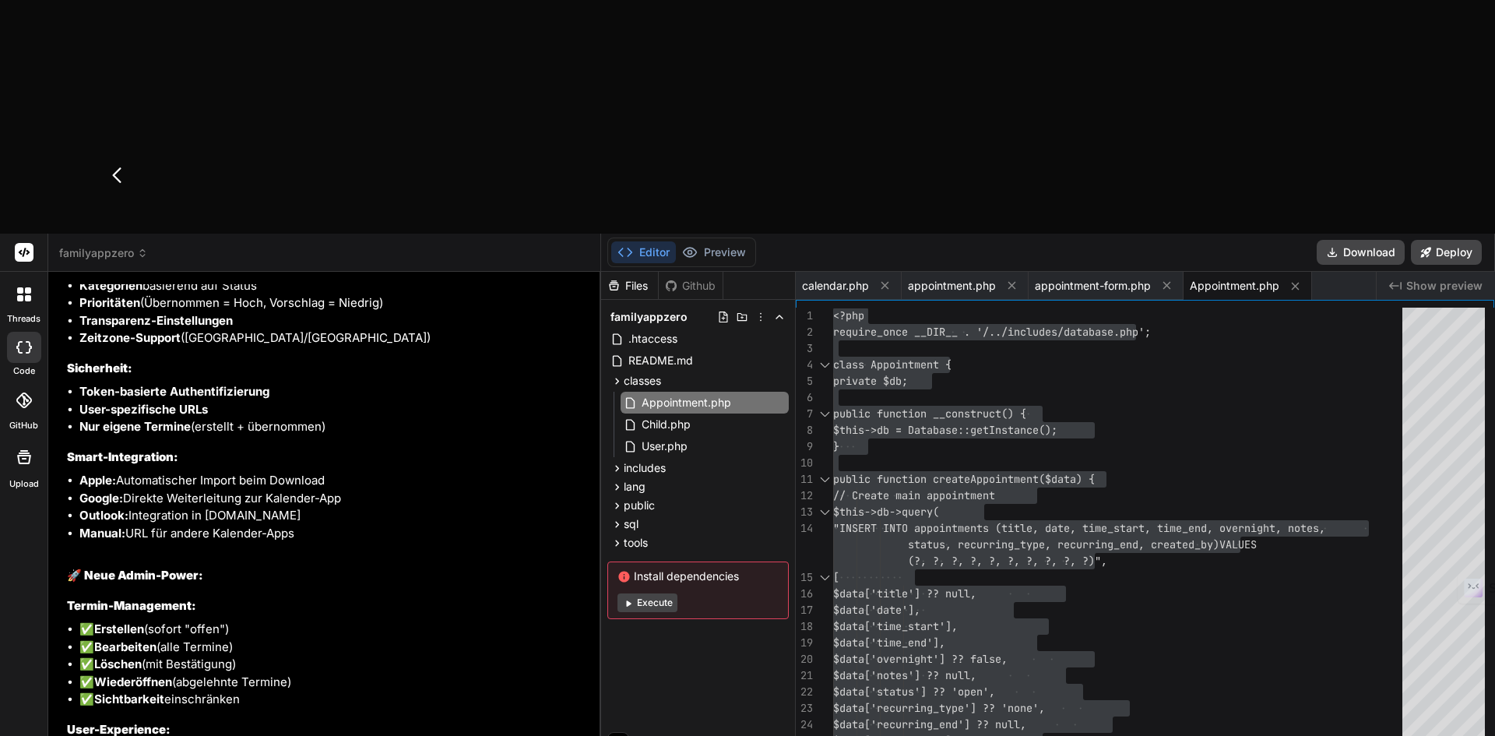
type textarea "Ok, mein Fehler. Pack sämtliche buttons, element"
type textarea "x"
type textarea "Ok, mein Fehler. Pack sämtliche buttons, elemente"
type textarea "x"
type textarea "Ok, mein Fehler. Pack sämtliche buttons, elemente z"
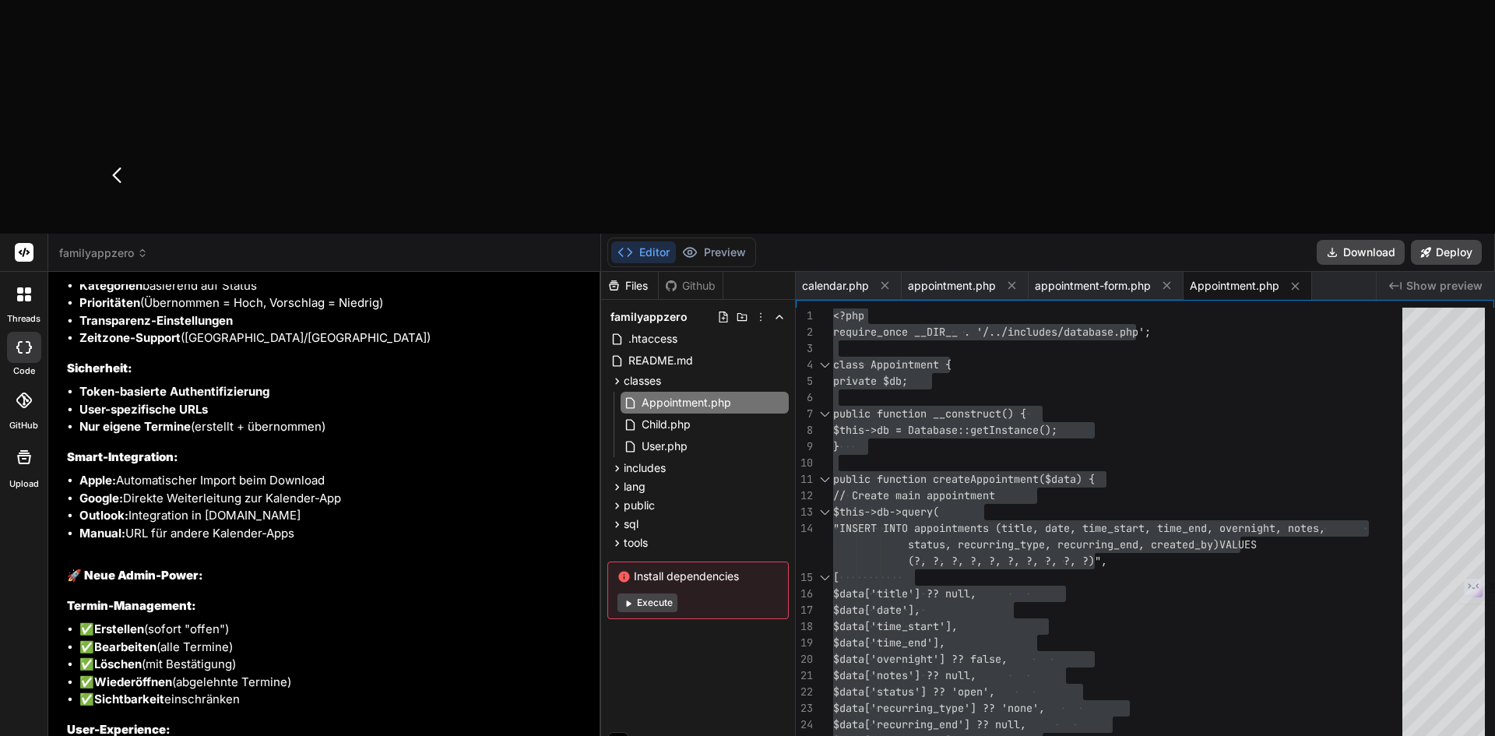
type textarea "x"
type textarea "Ok, mein Fehler. Pack sämtliche buttons, elemente zu"
type textarea "x"
type textarea "Ok, mein Fehler. Pack sämtliche buttons, elemente zum"
type textarea "x"
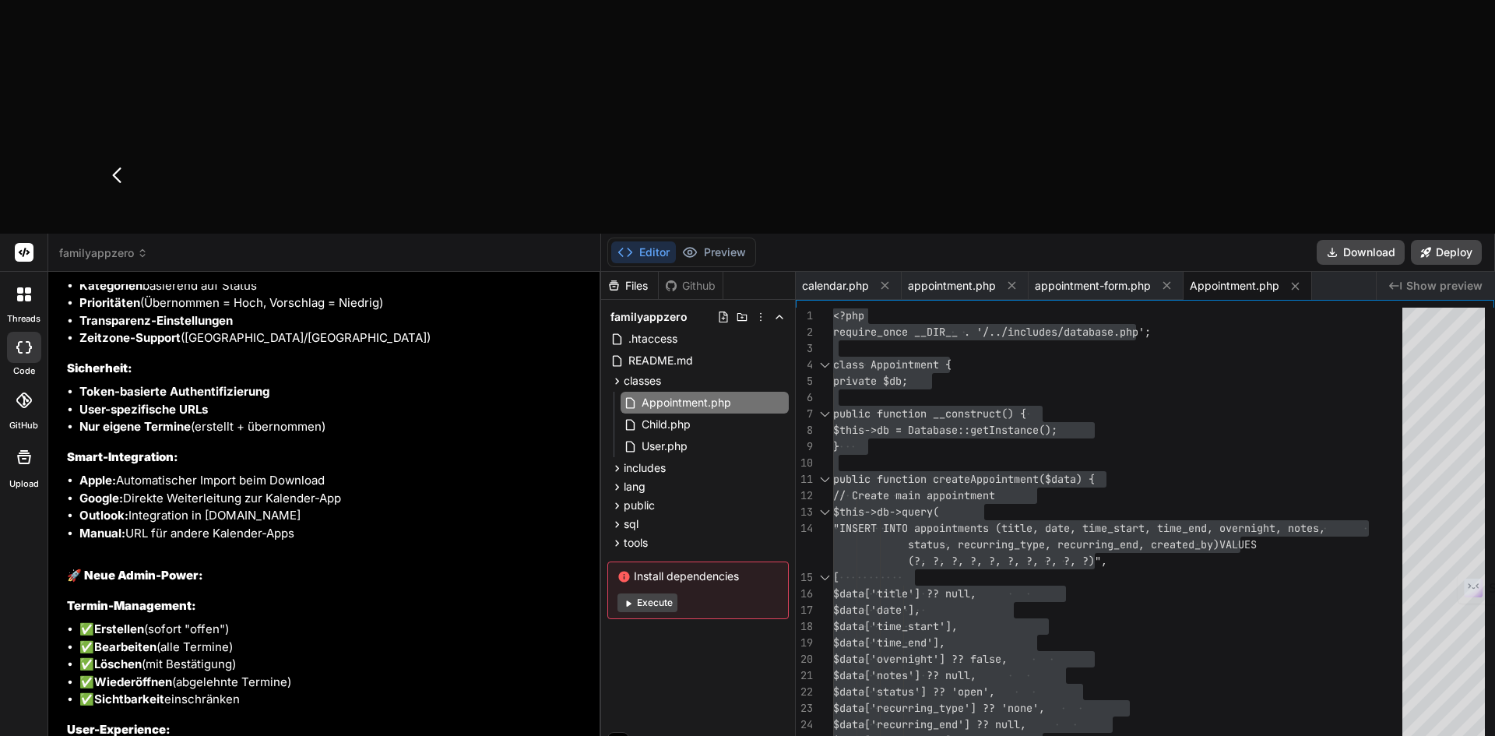
type textarea "Ok, mein Fehler. Pack sämtliche buttons, elemente zum Kalen"
type textarea "x"
type textarea "Ok, mein Fehler. Pack sämtliche buttons, elemente zum Kalender -Export bit"
type textarea "x"
type textarea "Ok, mein Fehler. Pack sämtliche buttons, elemente zum Kalender -Export bitte do…"
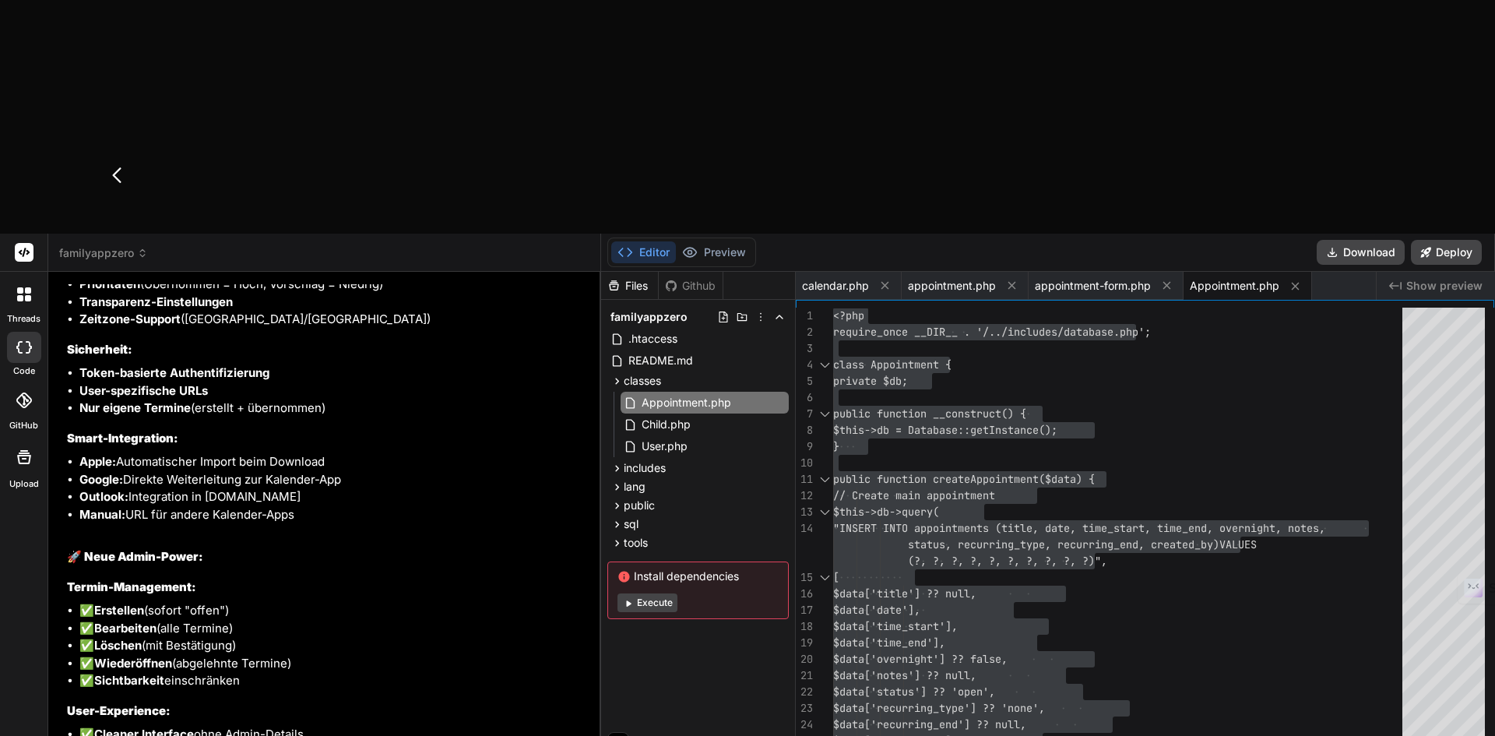
type textarea "x"
type textarea "Ok, mein Fehler. Pack sämtliche buttons, elemente zum Kalender -Export bitte do…"
type textarea "x"
type textarea "Ok, mein Fehler. Pack sämtliche buttons, elemente zum Kalender -Export bitte do…"
type textarea "x"
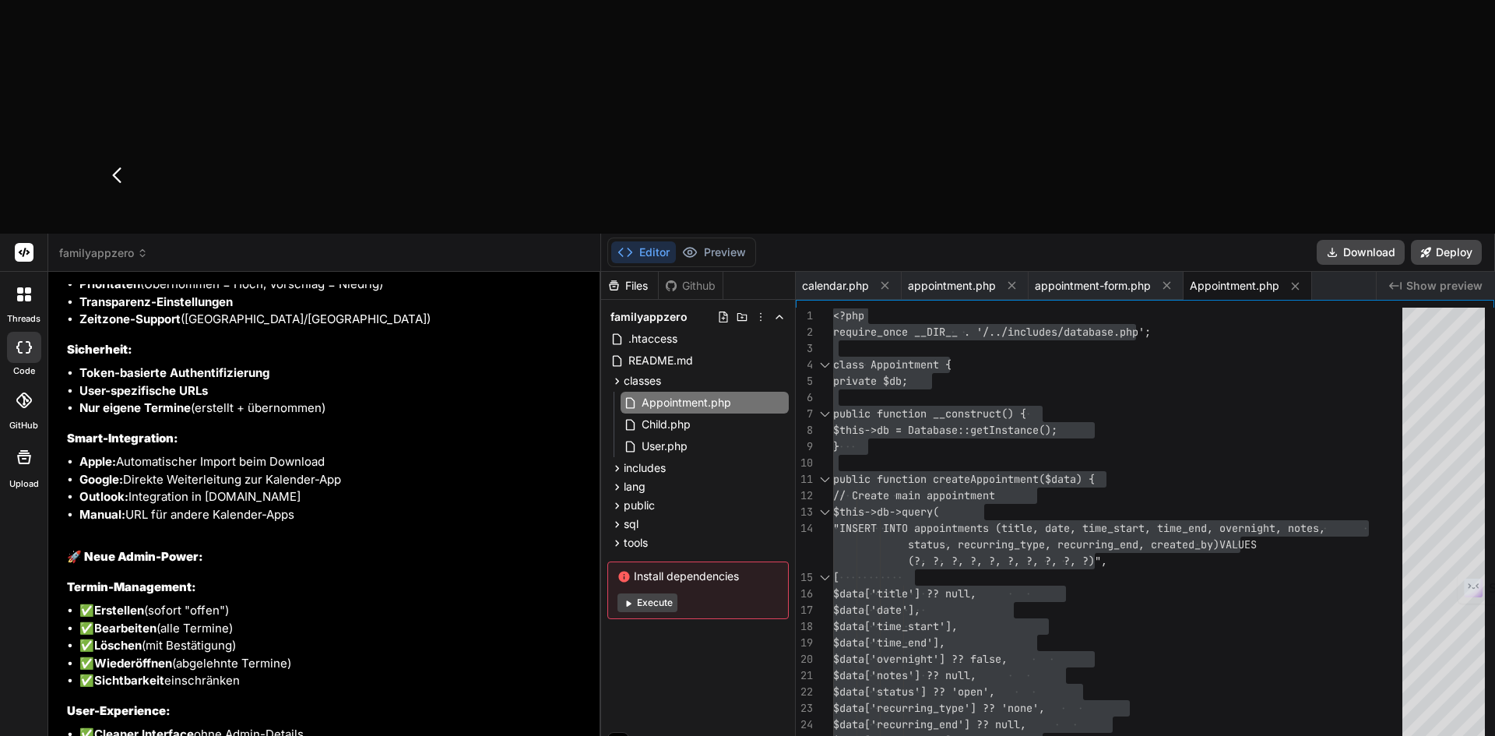
type textarea "Ok, mein Fehler. Pack sämtliche buttons, elemente zum Kalender -Export bitte do…"
type textarea "x"
type textarea "Ok, mein Fehler. Pack sämtliche buttons, elemente zum Kalender -Export bitte do…"
type textarea "x"
type textarea "Ok, mein Fehler. Pack sämtliche buttons, elemente zum Kalender -Export bitte do…"
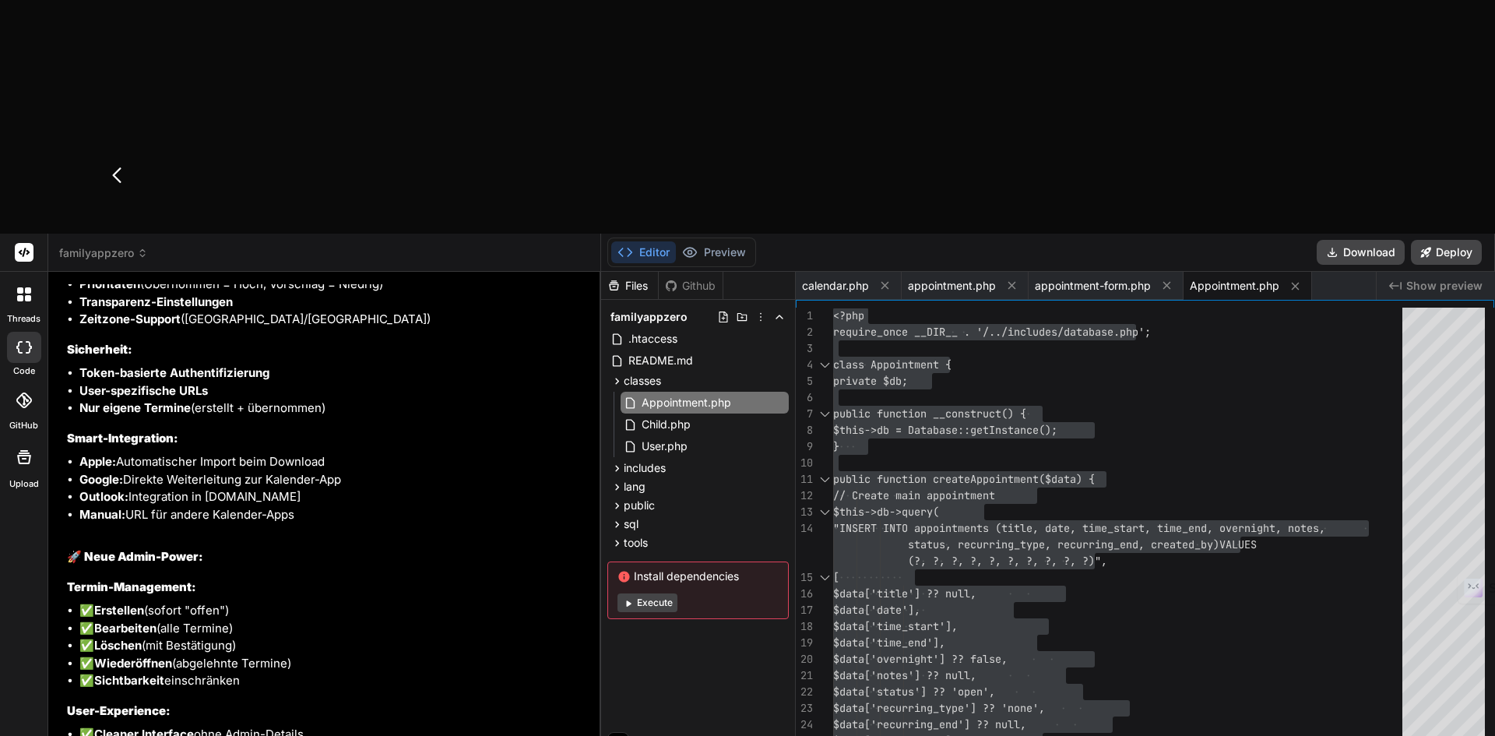
type textarea "x"
type textarea "Ok, mein Fehler. Pack sämtliche buttons, elemente zum Kalender -Export bitte do…"
type textarea "x"
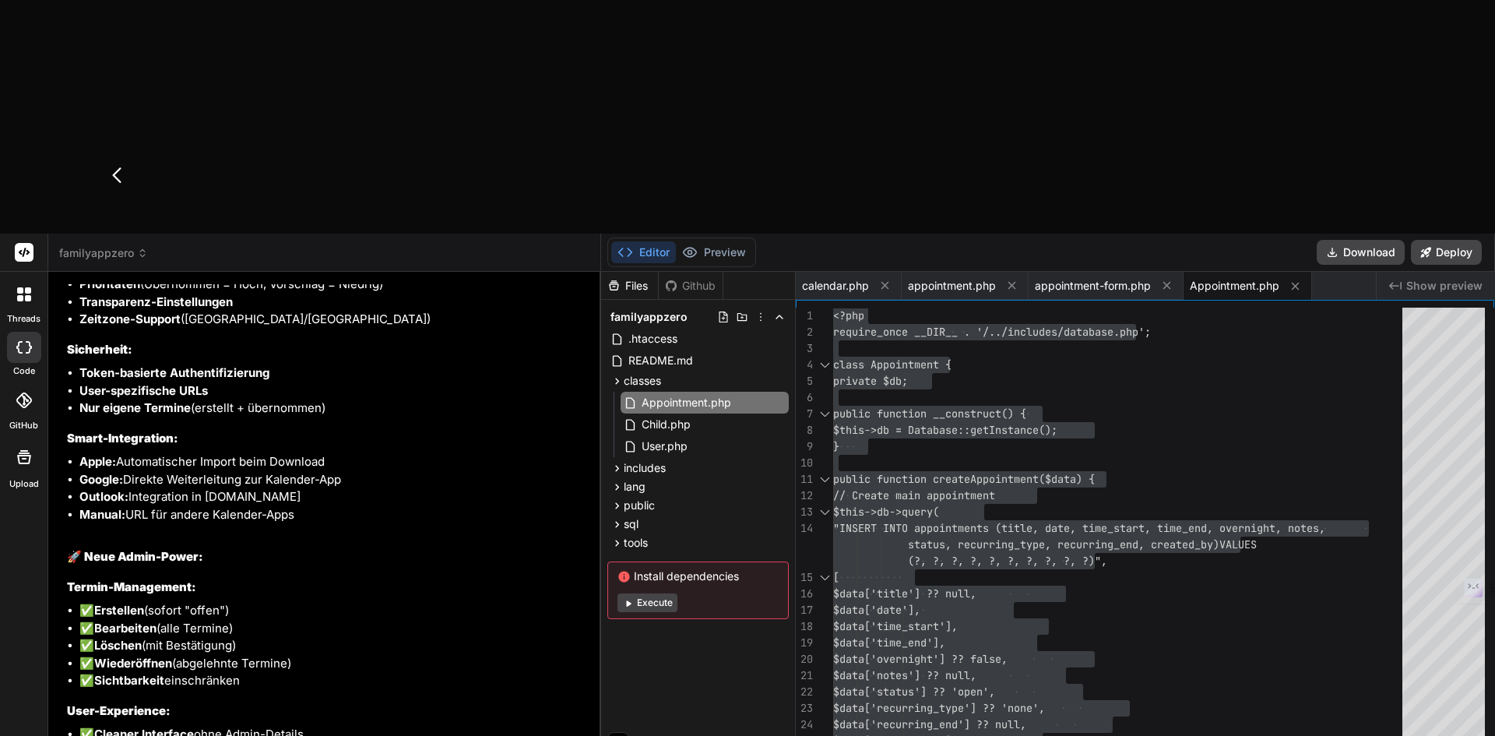
type textarea "Ok, mein Fehler. Pack sämtliche buttons, elemente zum Kalender -Export bitte do…"
type textarea "x"
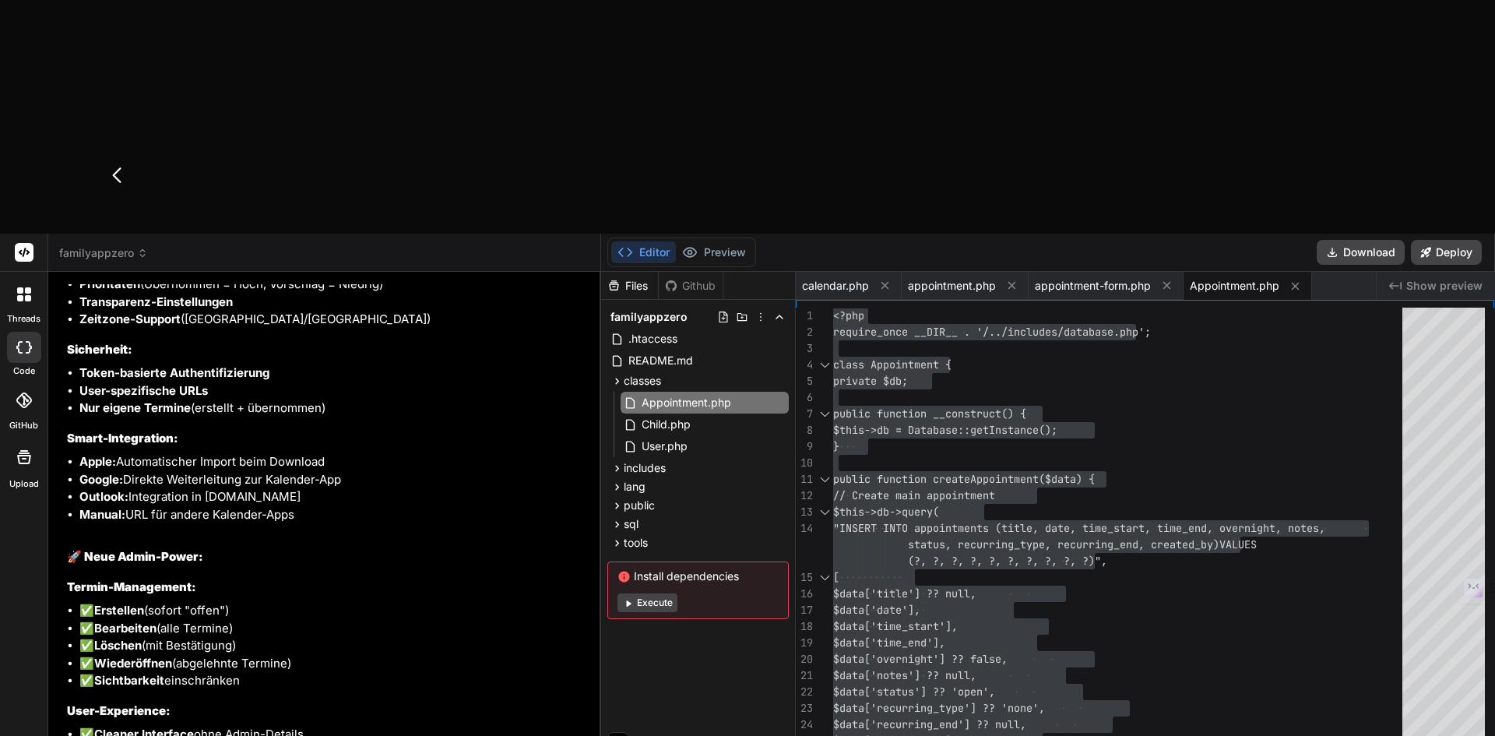
type textarea "Ok, mein Fehler. Pack sämtliche buttons, elemente zum Kalender -Export bitte ud…"
type textarea "x"
type textarea "Ok, mein Fehler. Pack sämtliche buttons, elemente zum Kalender -Export bitte un…"
type textarea "x"
type textarea "Ok, mein Fehler. Pack sämtliche buttons, elemente zum Kalender -Export bitte un…"
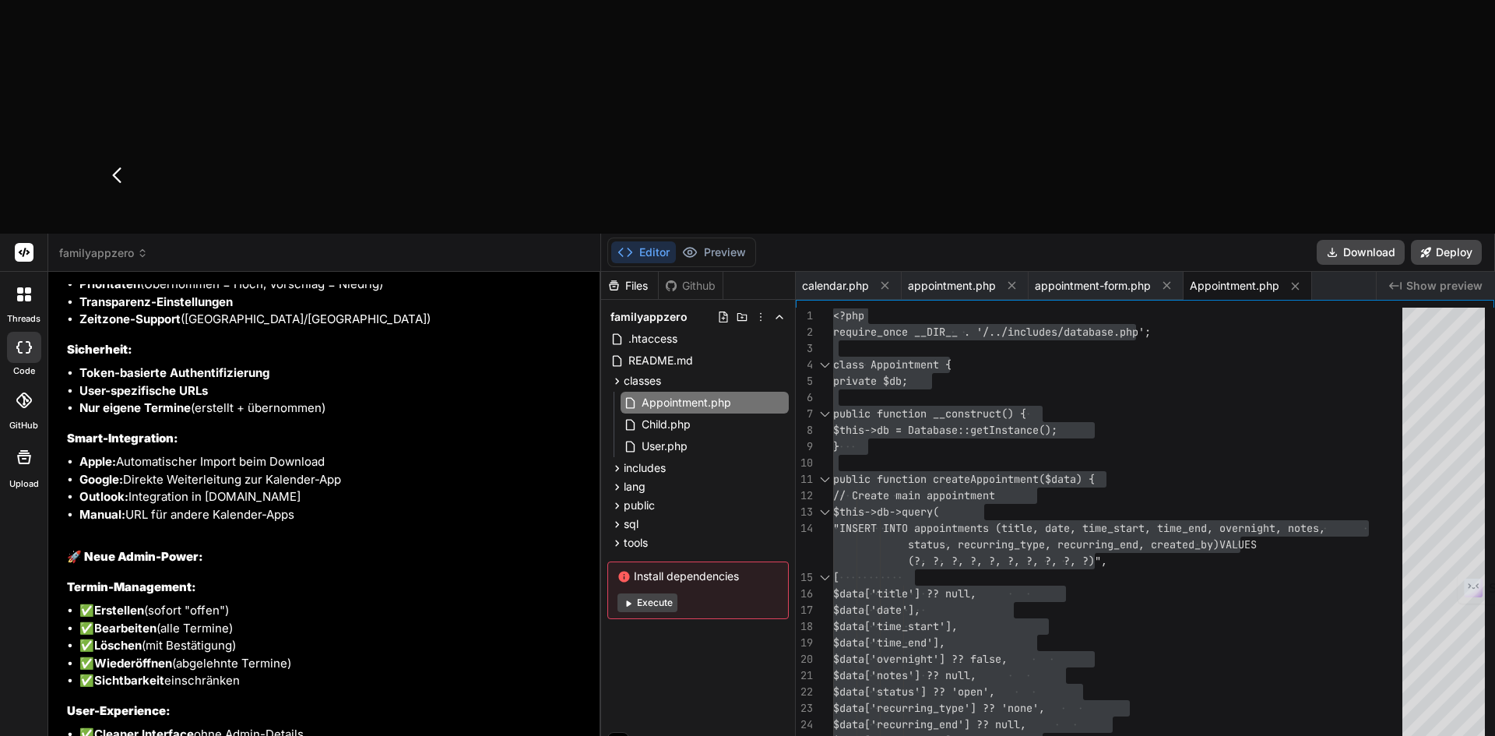
type textarea "x"
type textarea "Ok, mein Fehler. Pack sämtliche buttons, elemente zum Kalender -Export bitte un…"
type textarea "x"
type textarea "Ok, mein Fehler. Pack sämtliche buttons, elemente zum Kalender -Export bitte un…"
type textarea "x"
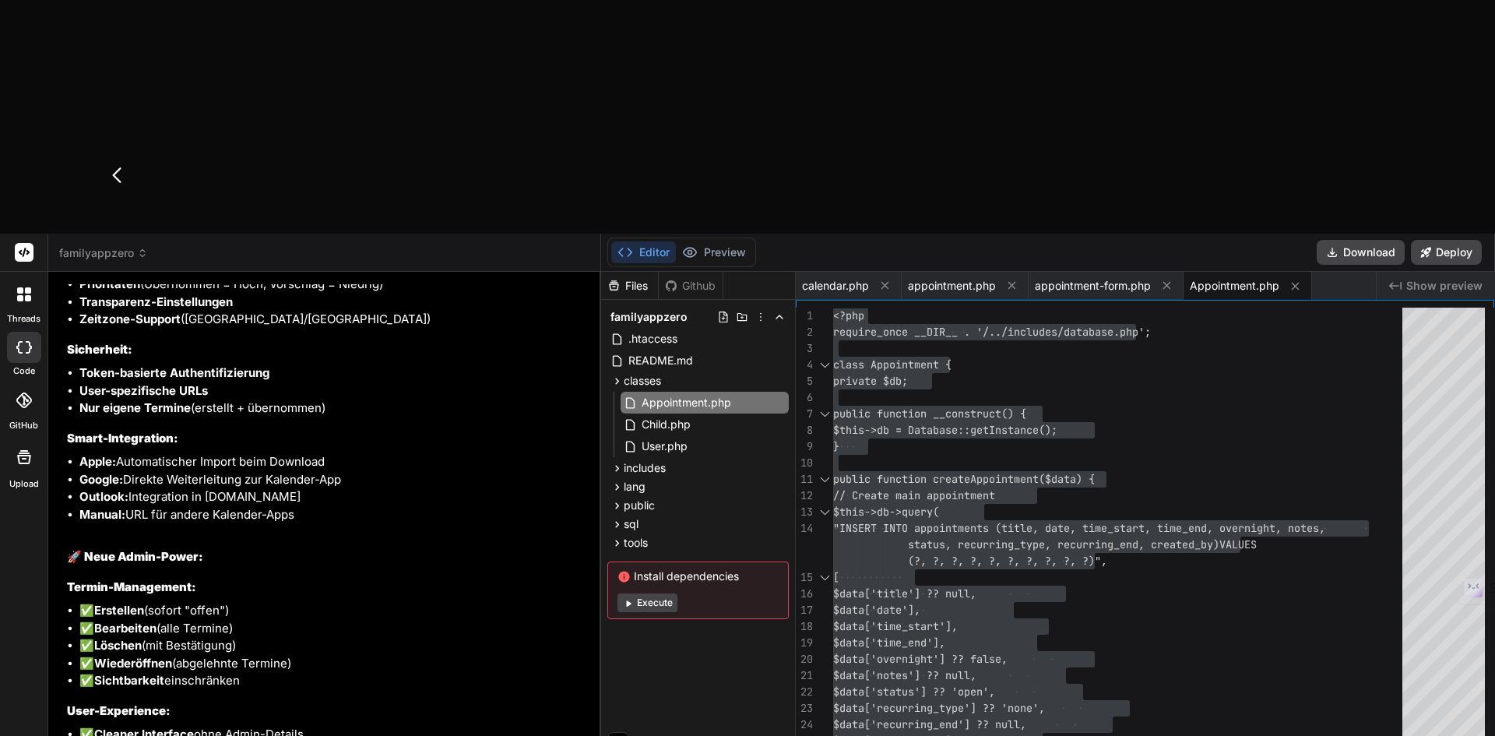
type textarea "Ok, mein Fehler. Pack sämtliche buttons, elemente zum Kalender -Export bitte un…"
type textarea "x"
type textarea "Ok, mein Fehler. Pack sämtliche buttons, elemente zum Kalender -Export bitte un…"
type textarea "x"
type textarea "Ok, mein Fehler. Pack sämtliche buttons, elemente zum Kalender -Export bitte un…"
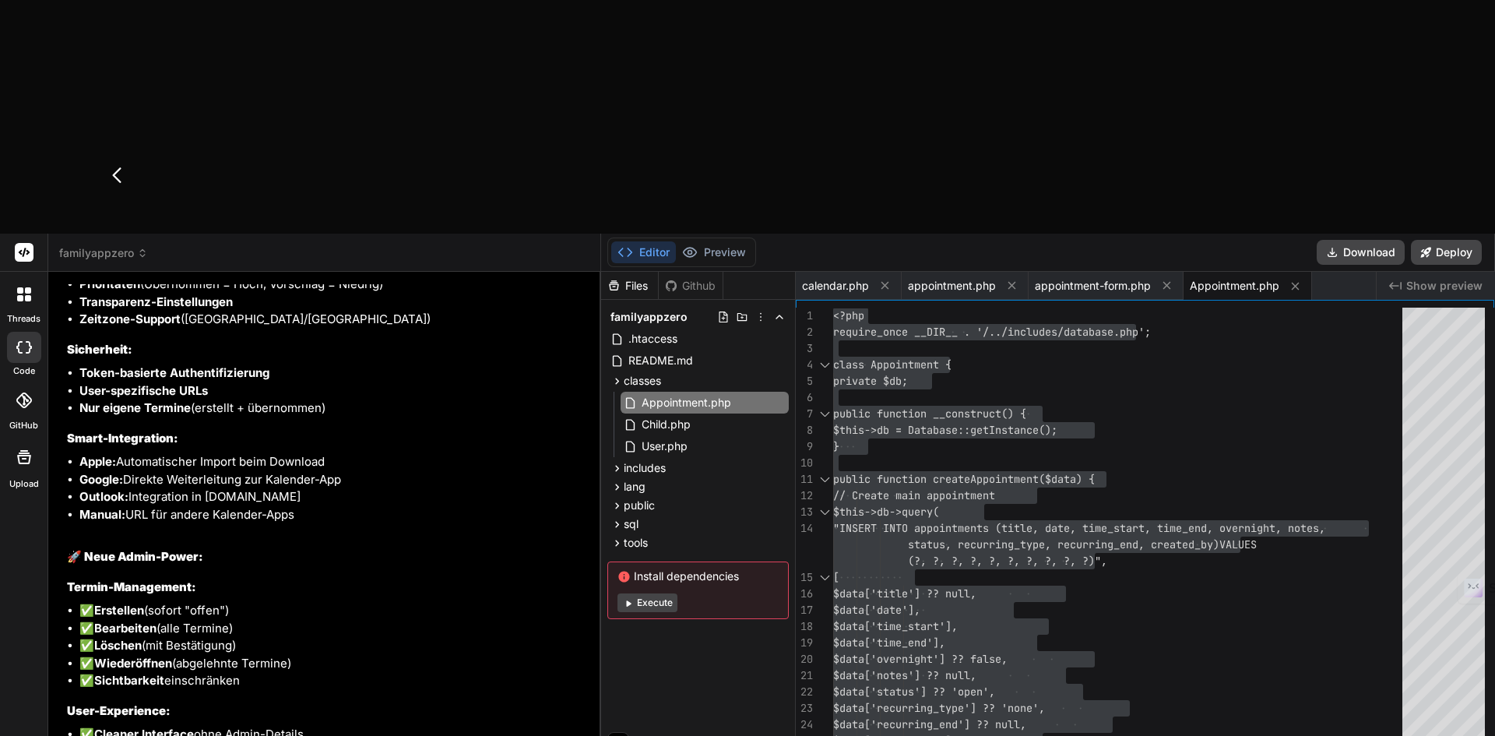
type textarea "x"
type textarea "Ok, mein Fehler. Pack sämtliche buttons, elemente zum Kalender -Export bitte un…"
type textarea "x"
type textarea "Ok, mein Fehler. Pack sämtliche buttons, elemente zum Kalender -Export bitte un…"
type textarea "x"
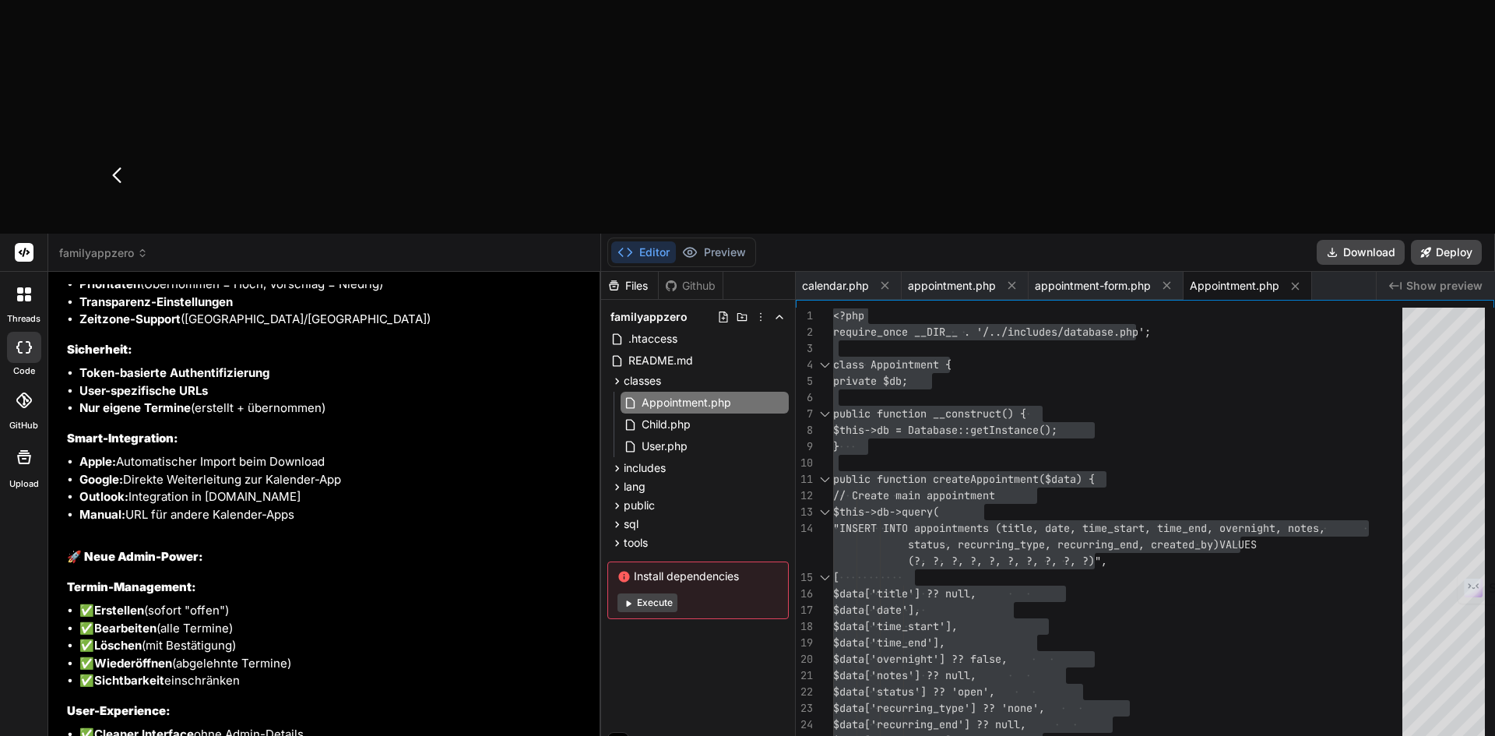
type textarea "Ok, mein Fehler. Pack sämtliche buttons, elemente zum Kalender -Export bitte un…"
type textarea "x"
type textarea "Ok, mein Fehler. Pack sämtliche buttons, elemente zum Kalender -Export bitte un…"
type textarea "x"
type textarea "Ok, mein Fehler. Pack sämtliche buttons, elemente zum Kalender -Export bitte un…"
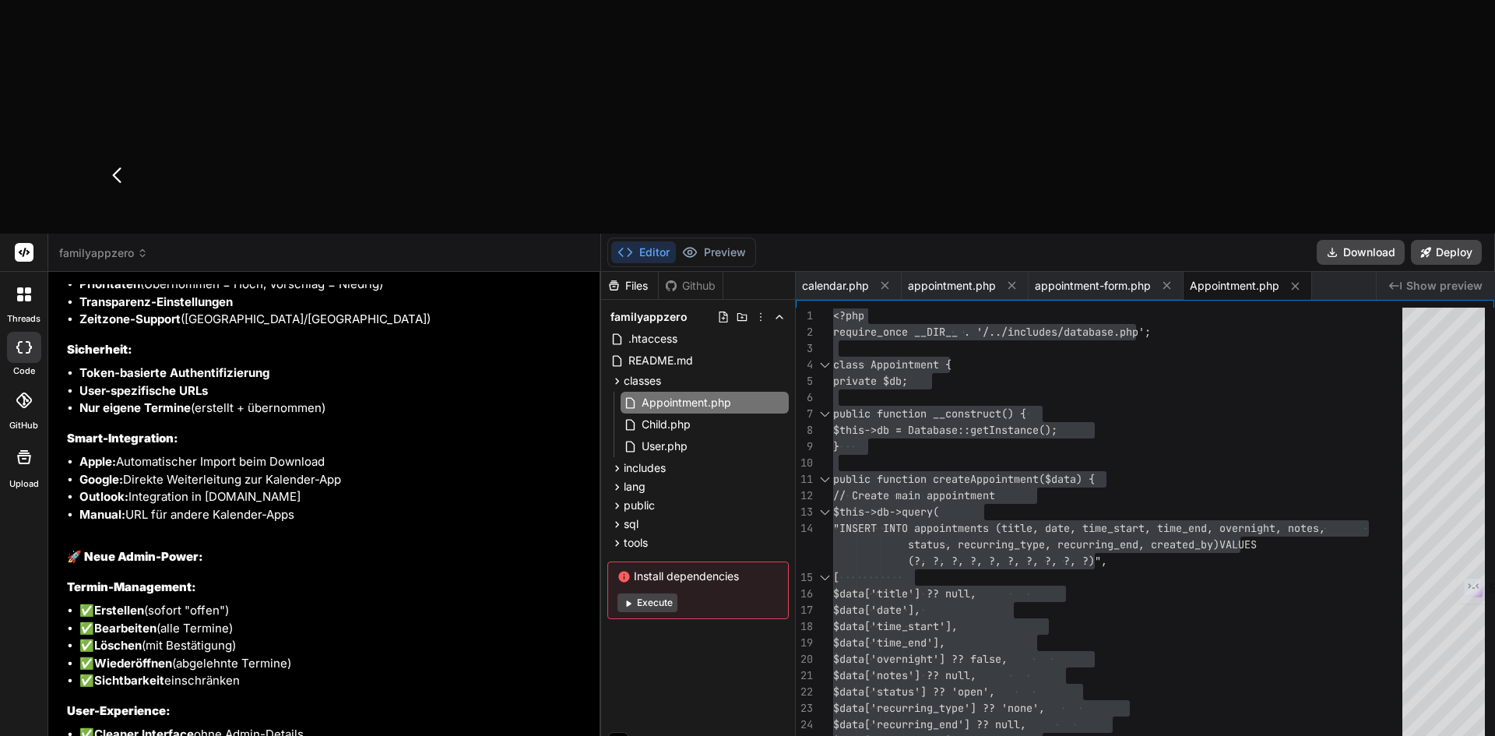
type textarea "x"
type textarea "Ok, mein Fehler. Pack sämtliche buttons, elemente zum Kalender -Export bitte un…"
type textarea "x"
type textarea "Ok, mein Fehler. Pack sämtliche buttons, elemente zum Kalender -Export bitte un…"
type textarea "x"
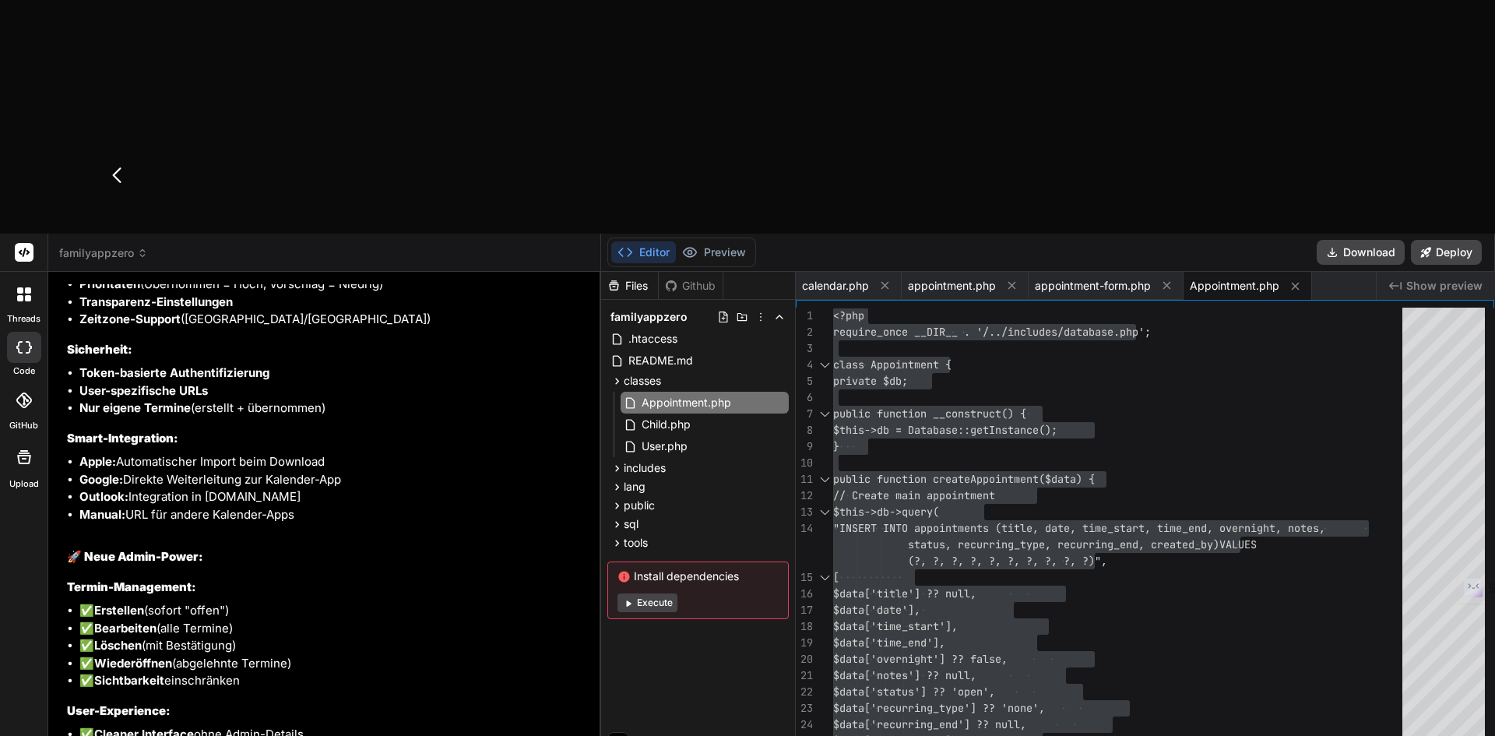
type textarea "Ok, mein Fehler. Pack sämtliche buttons, elemente zum Kalender -Export bitte un…"
type textarea "x"
type textarea "Ok, mein Fehler. Pack sämtliche buttons, elemente zum Kalender -Export bitte un…"
type textarea "x"
type textarea "Ok, mein Fehler. Pack sämtliche buttons, elemente zum Kalender -Export bitte un…"
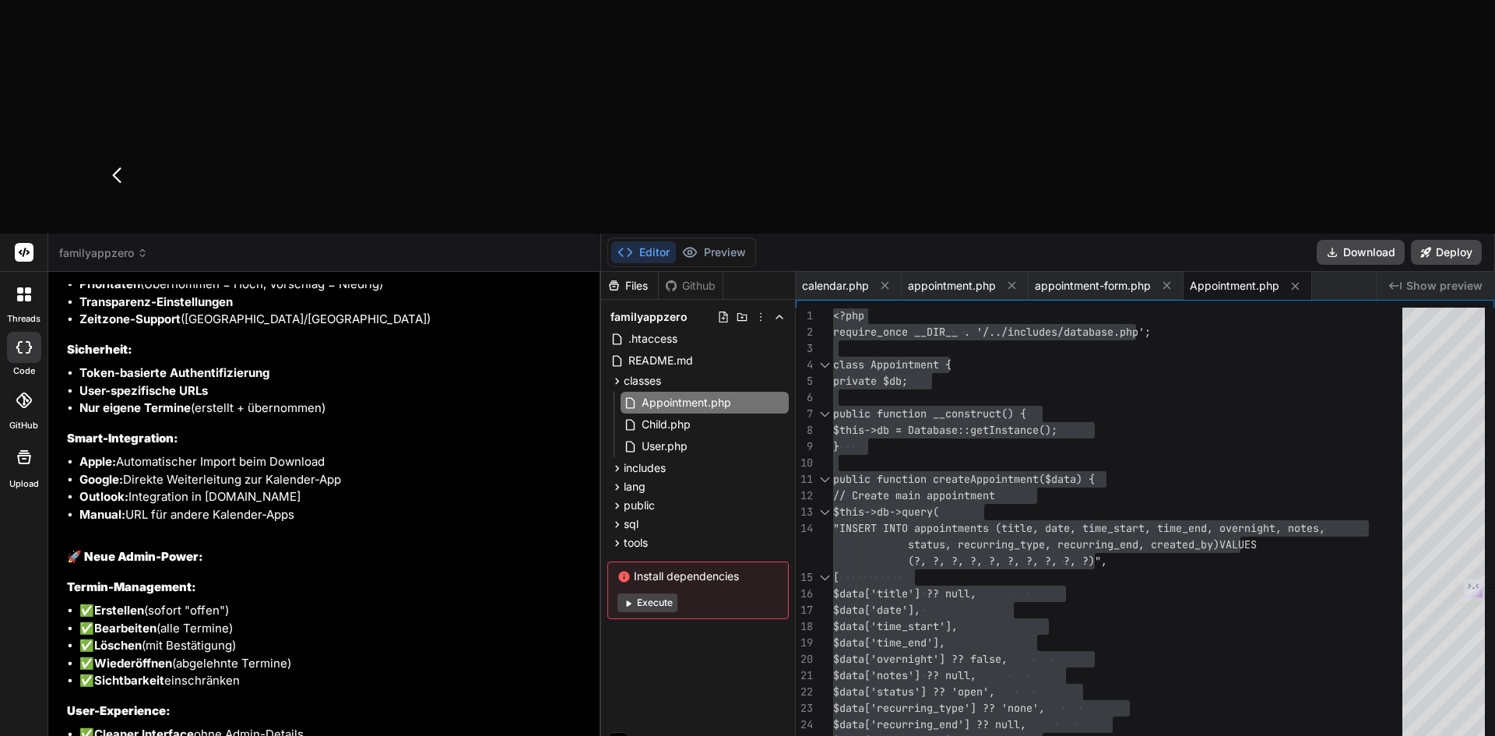
type textarea "x"
type textarea "Ok, mein Fehler. Pack sämtliche buttons, elemente zum Kalender -Export bitte un…"
type textarea "x"
type textarea "Ok, mein Fehler. Pack sämtliche buttons, elemente zum Kalender -Export bitte un…"
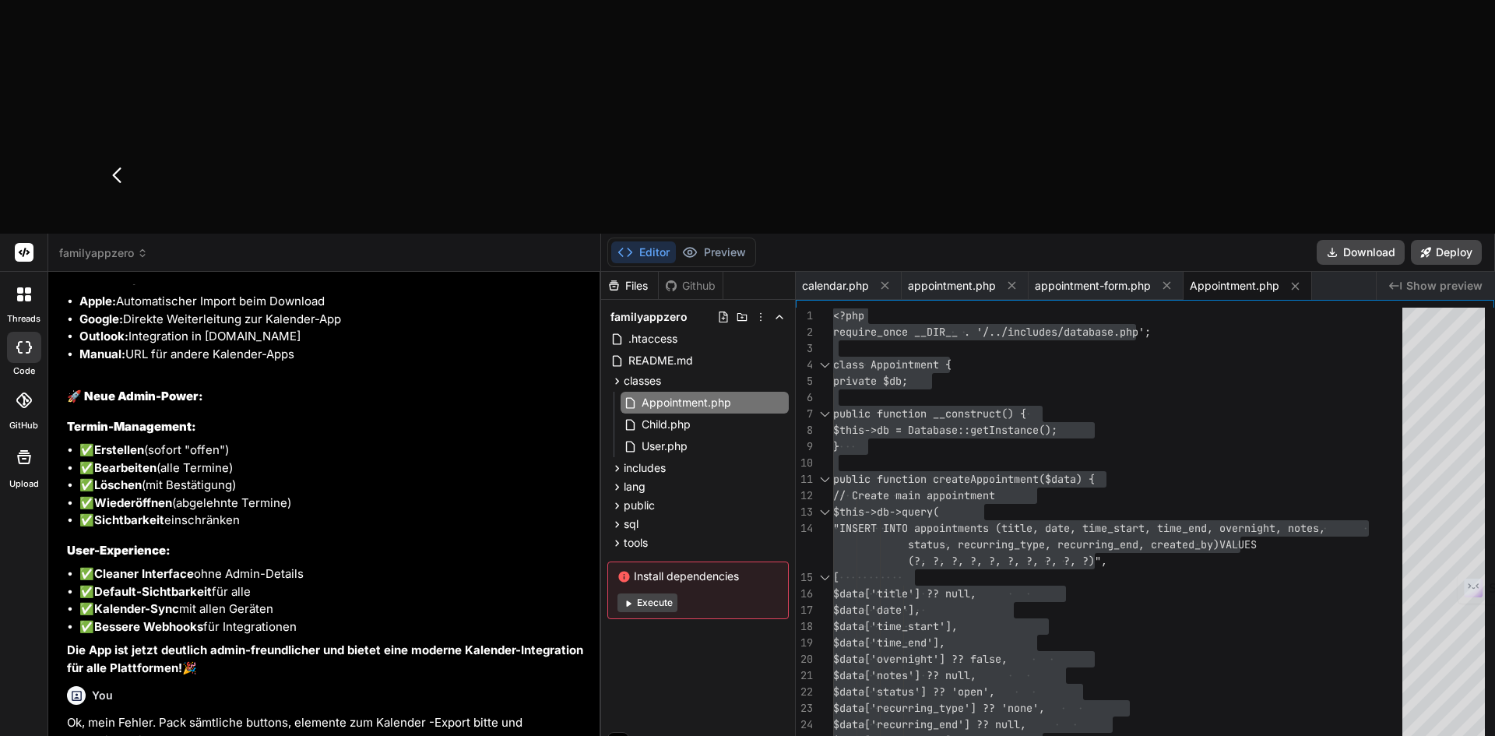
scroll to position [16292, 0]
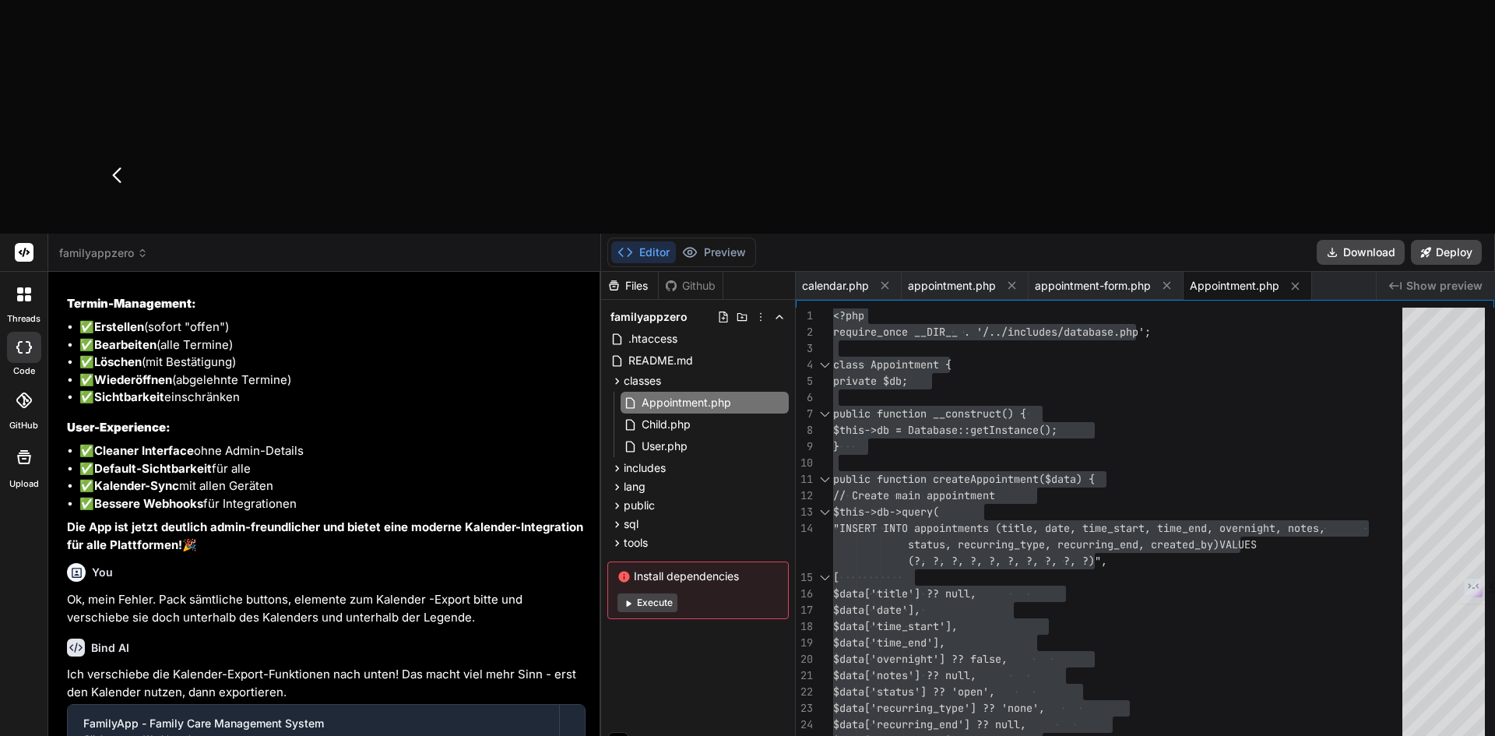
type textarea "x"
type textarea "hideDayModal(); } }); </script> </body> </html>"
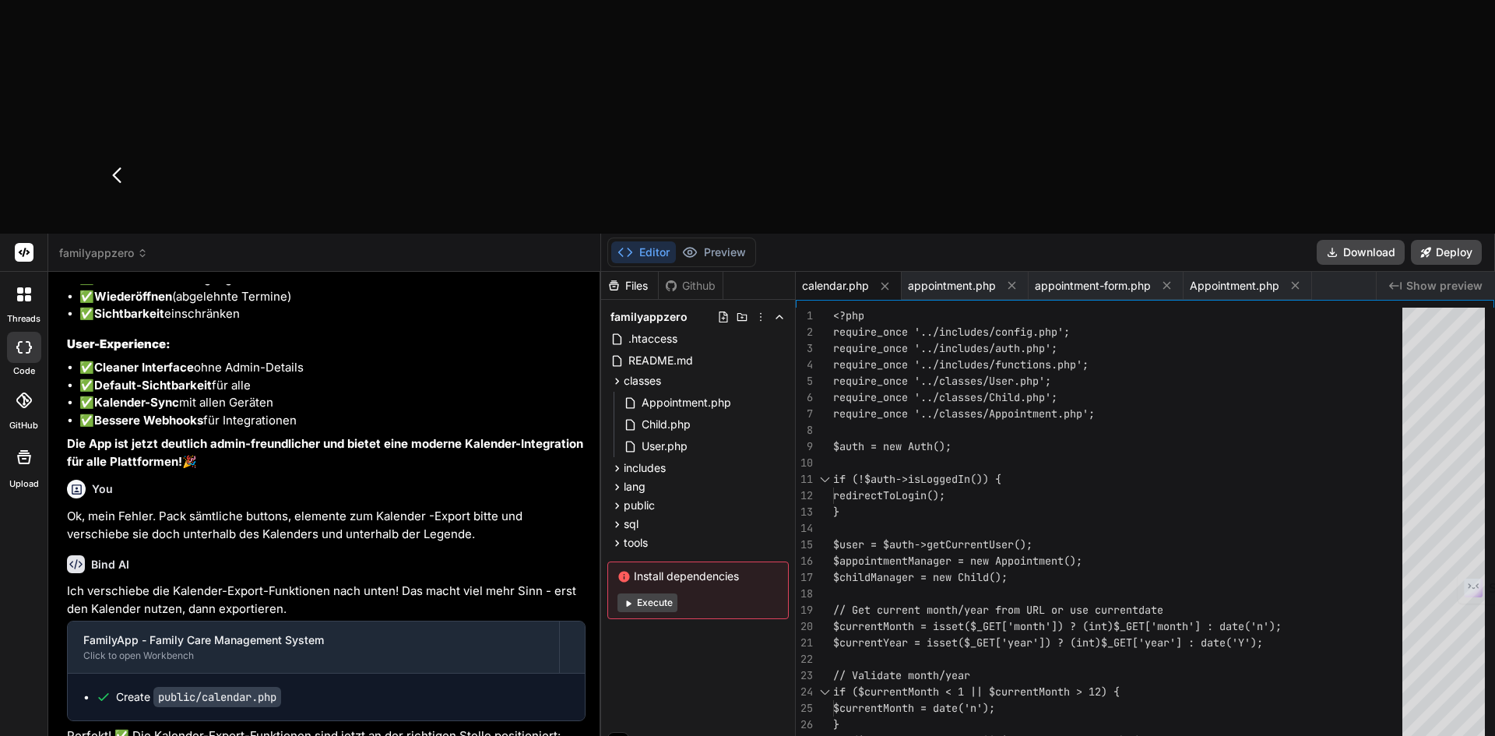
type textarea "x"
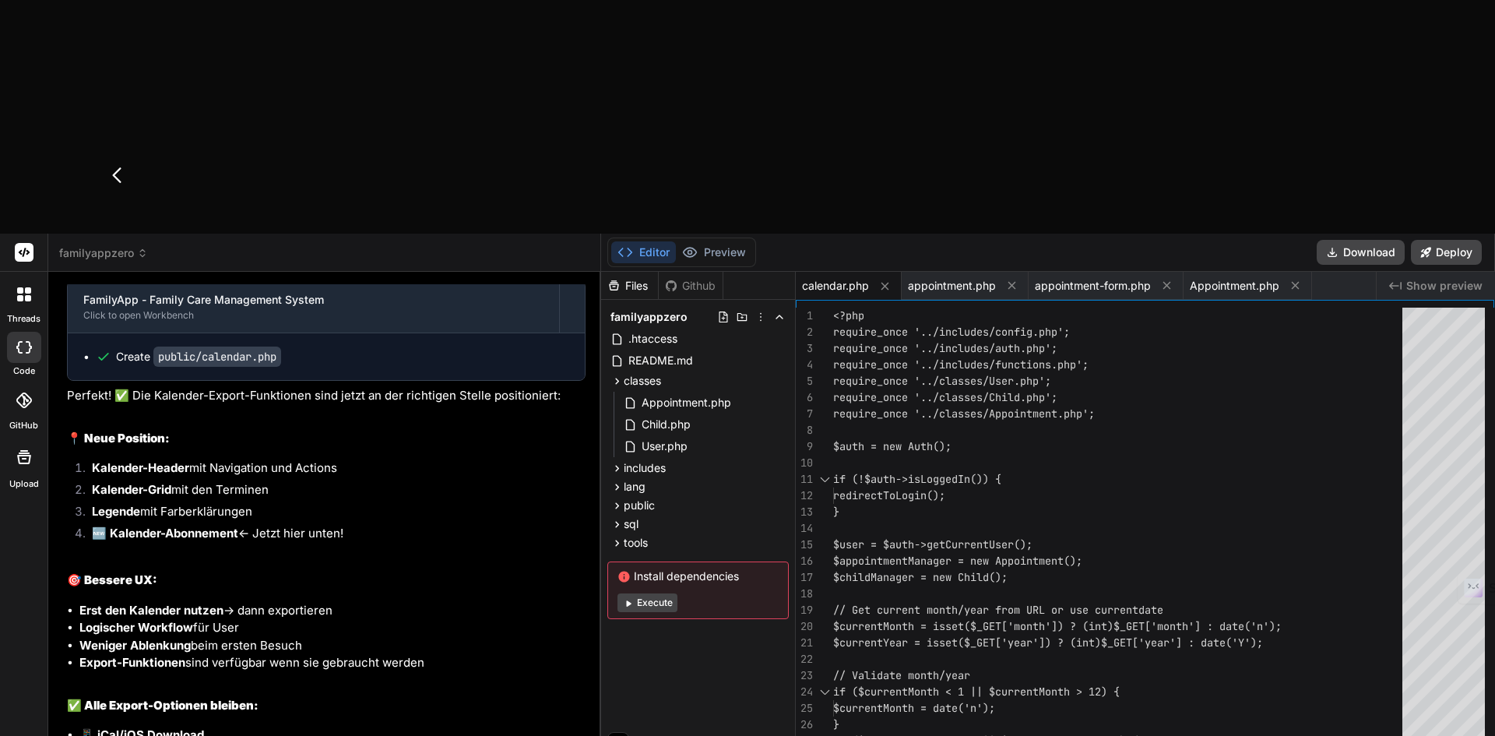
scroll to position [16760, 0]
type textarea "<?php require_once '../includes/config.php'; require_once '../includes/auth.php…"
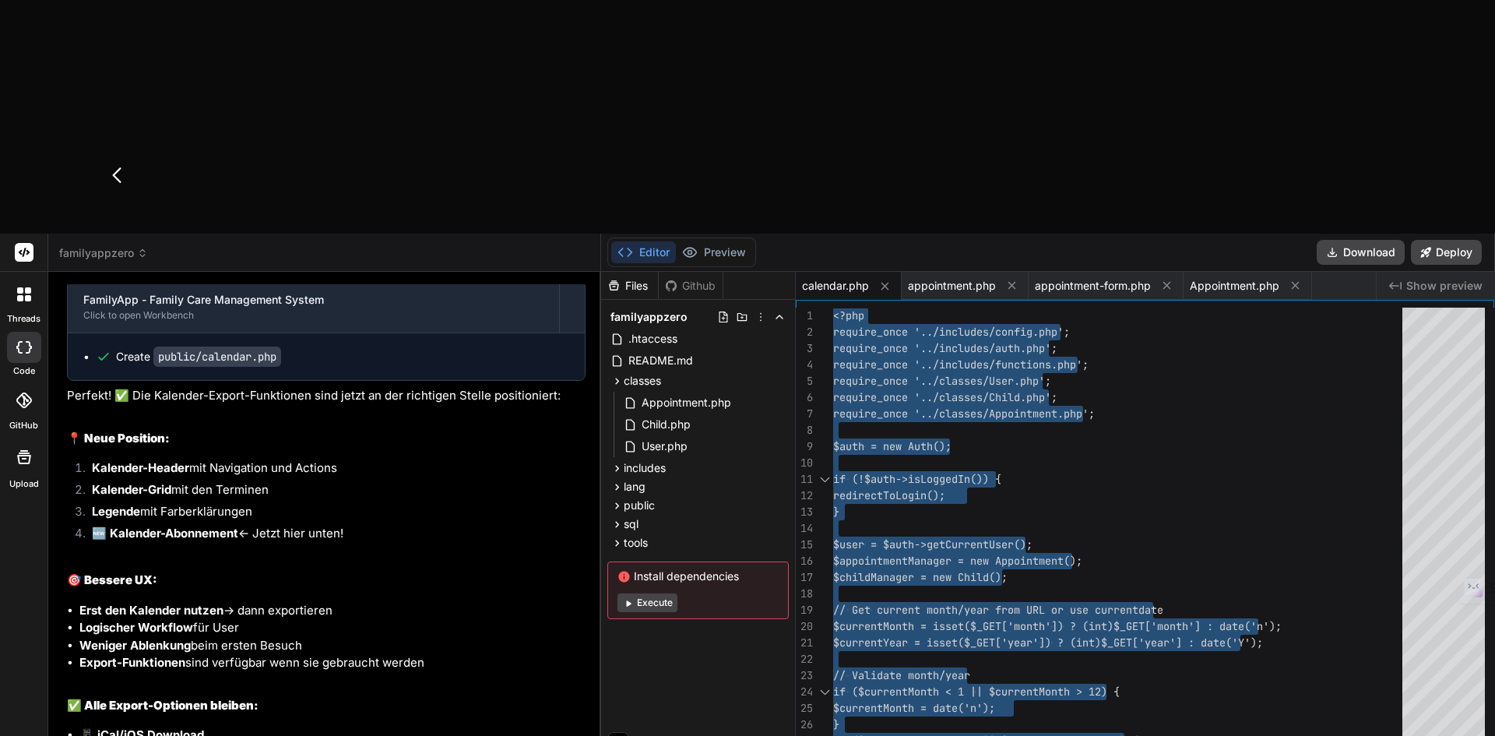
scroll to position [16838, 0]
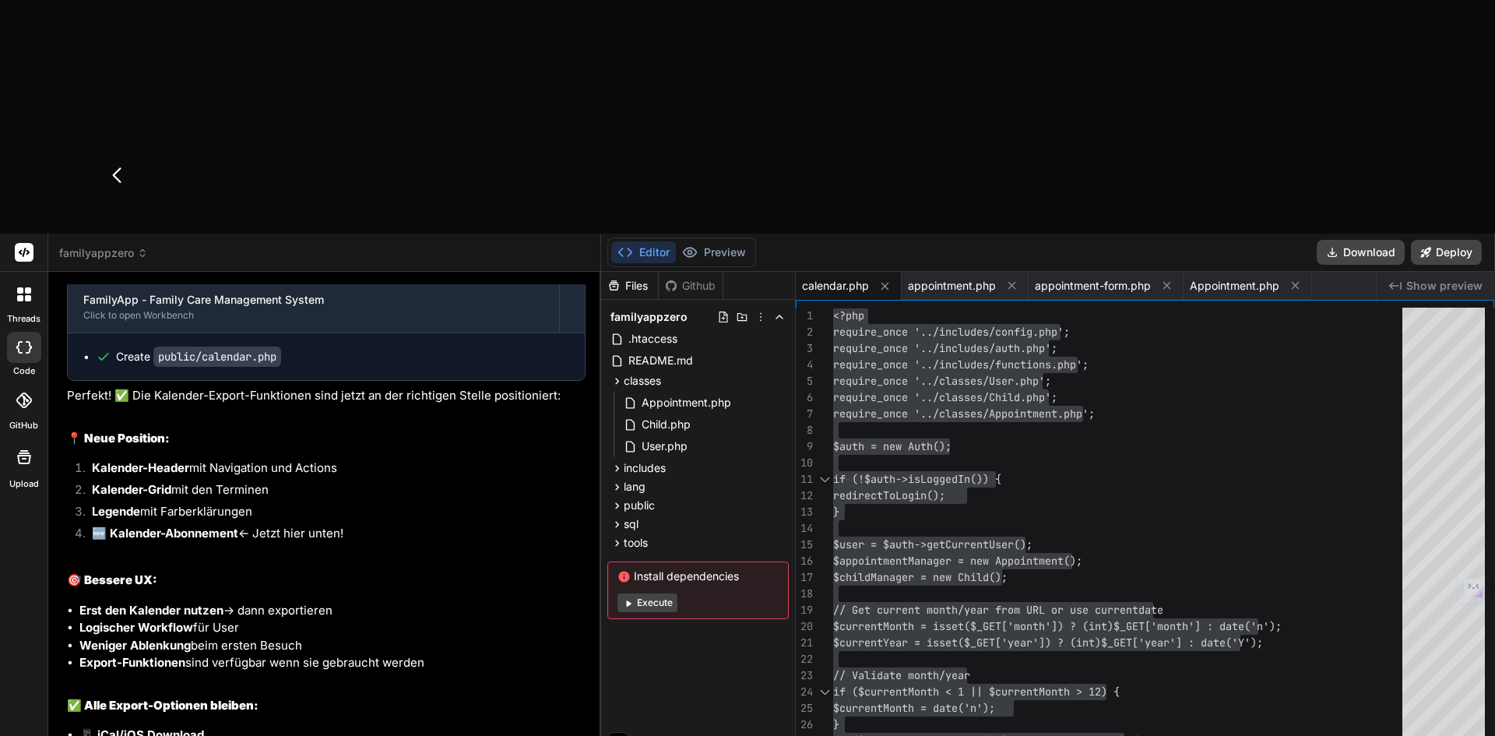
click at [118, 245] on span "familyappzero" at bounding box center [103, 253] width 89 height 16
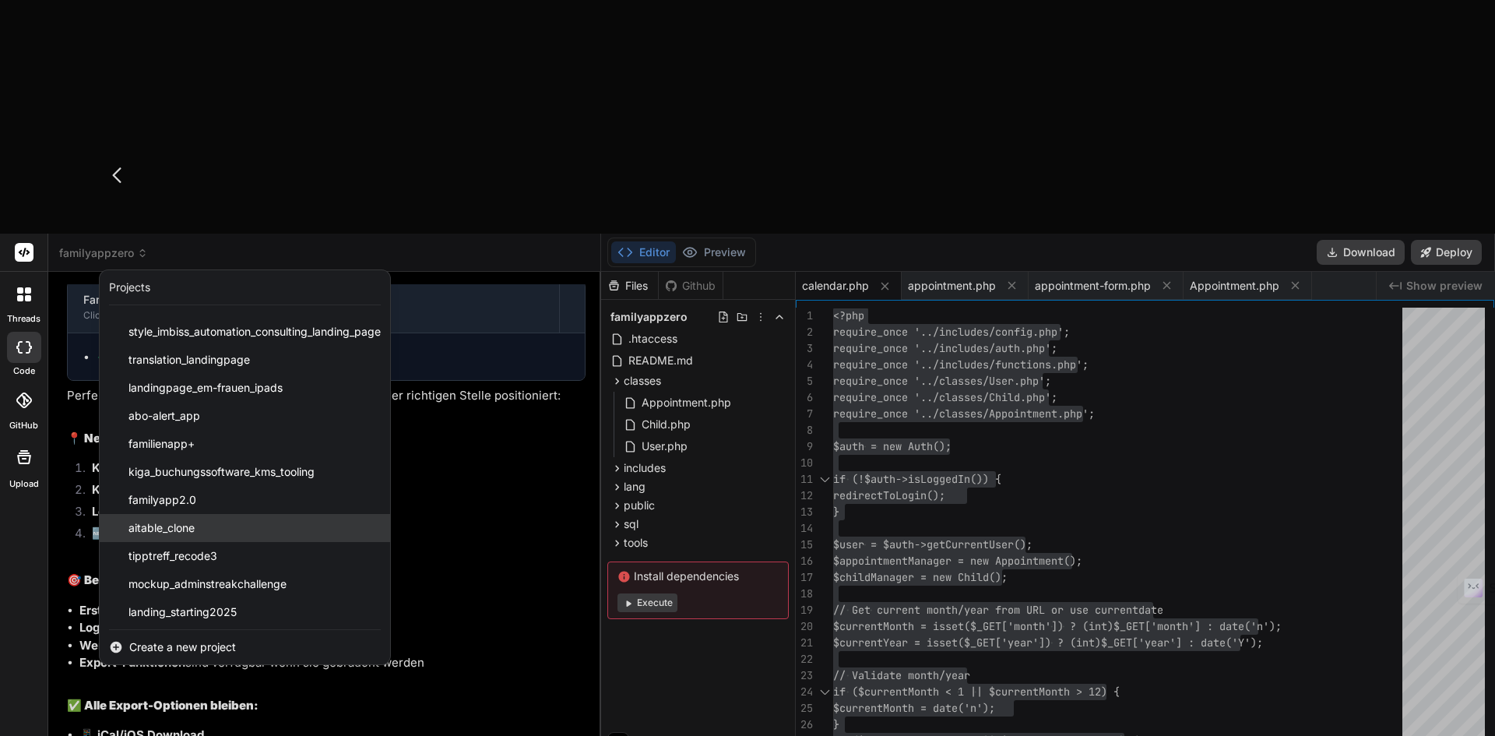
scroll to position [193, 0]
